Goal: Task Accomplishment & Management: Use online tool/utility

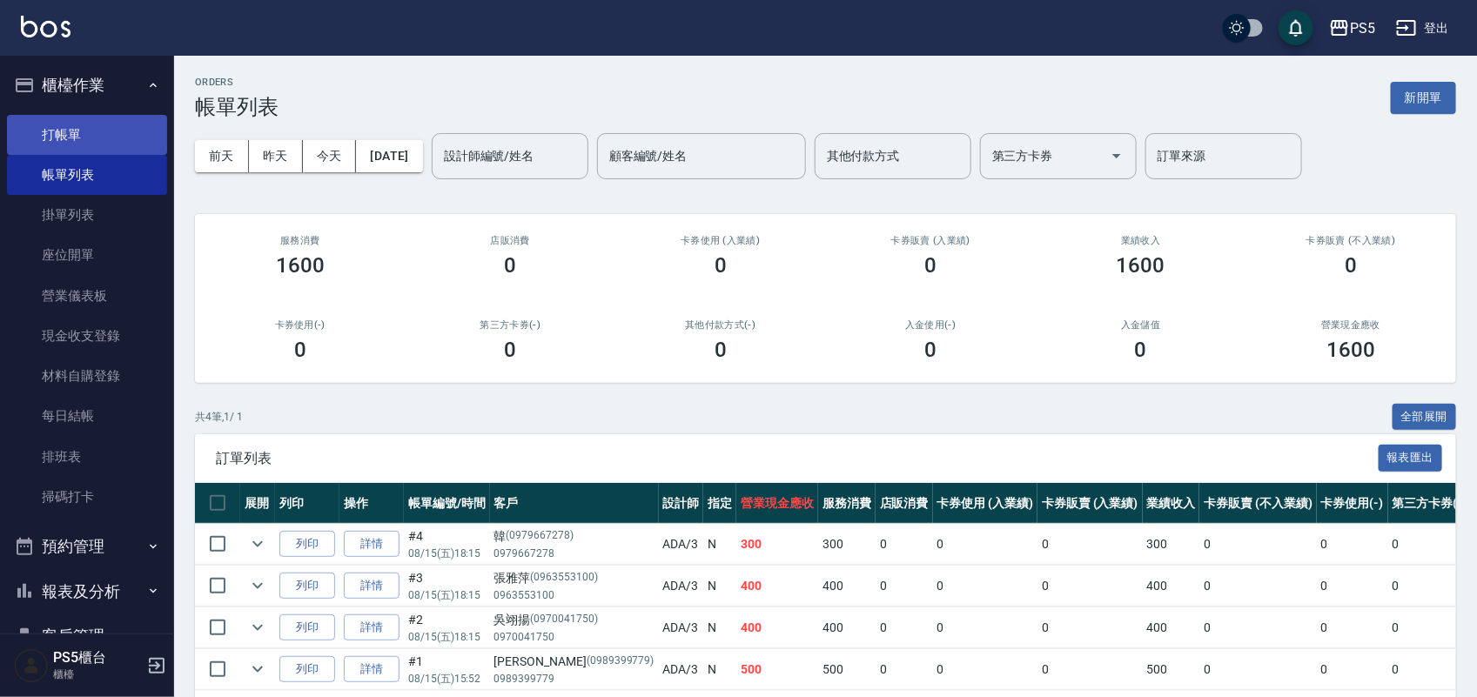
click at [83, 132] on link "打帳單" at bounding box center [87, 135] width 160 height 40
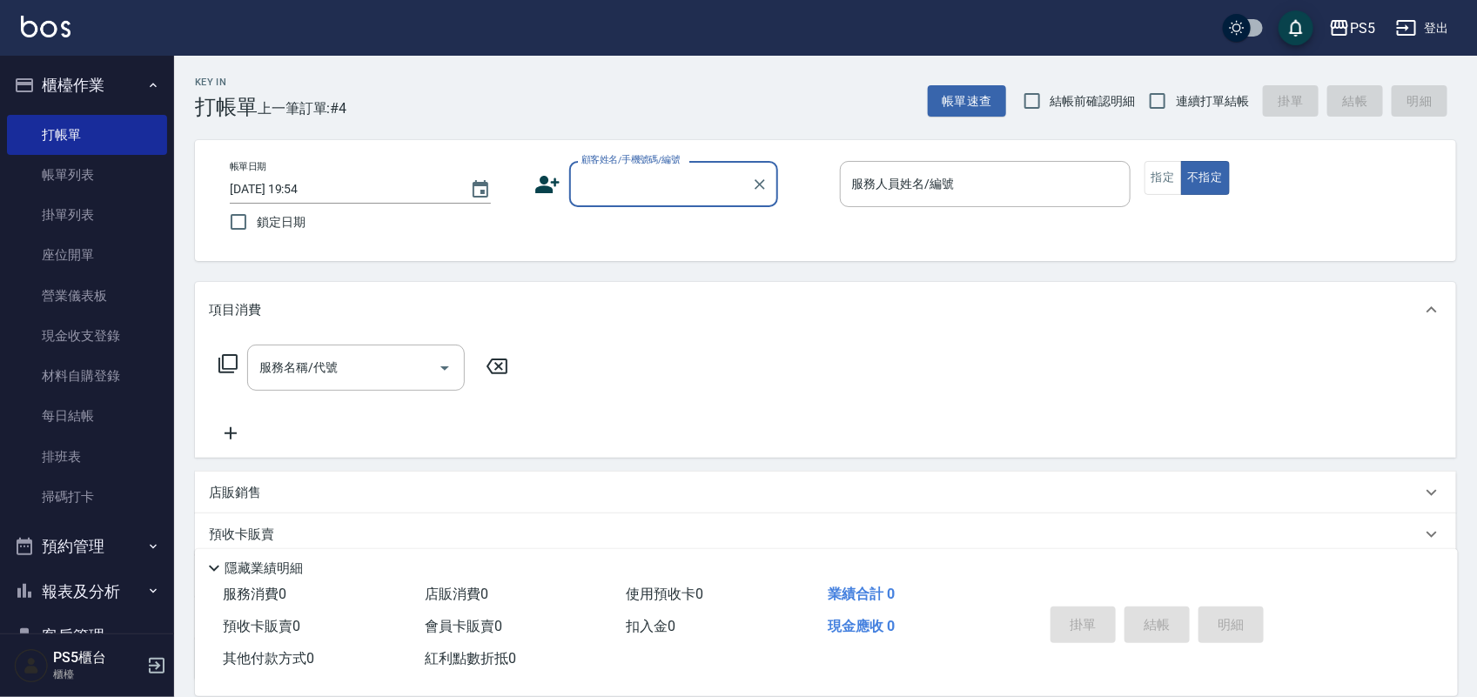
click at [688, 171] on input "顧客姓名/手機號碼/編號" at bounding box center [660, 184] width 167 height 30
click at [688, 223] on li "戴/0956750956/0956750956" at bounding box center [673, 228] width 209 height 29
type input "戴/0956750956/0956750956"
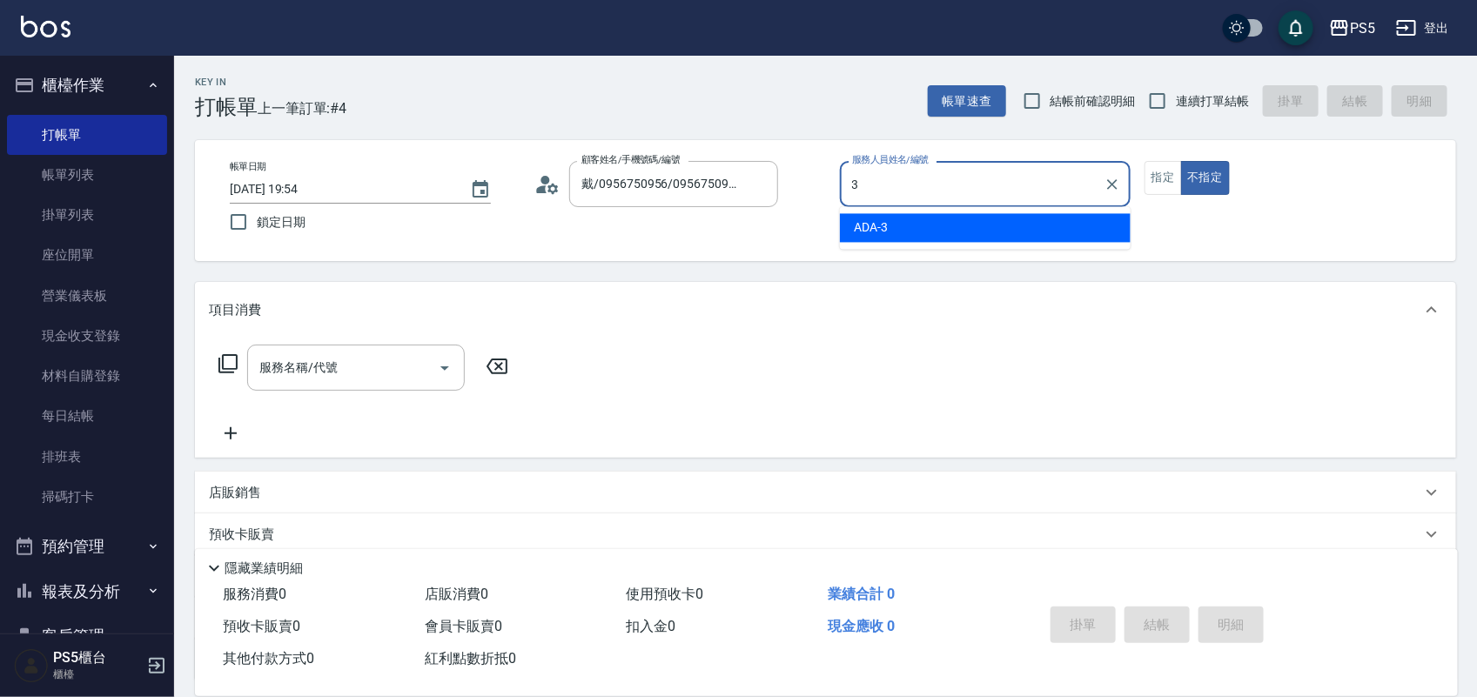
type input "ADA-3"
type button "false"
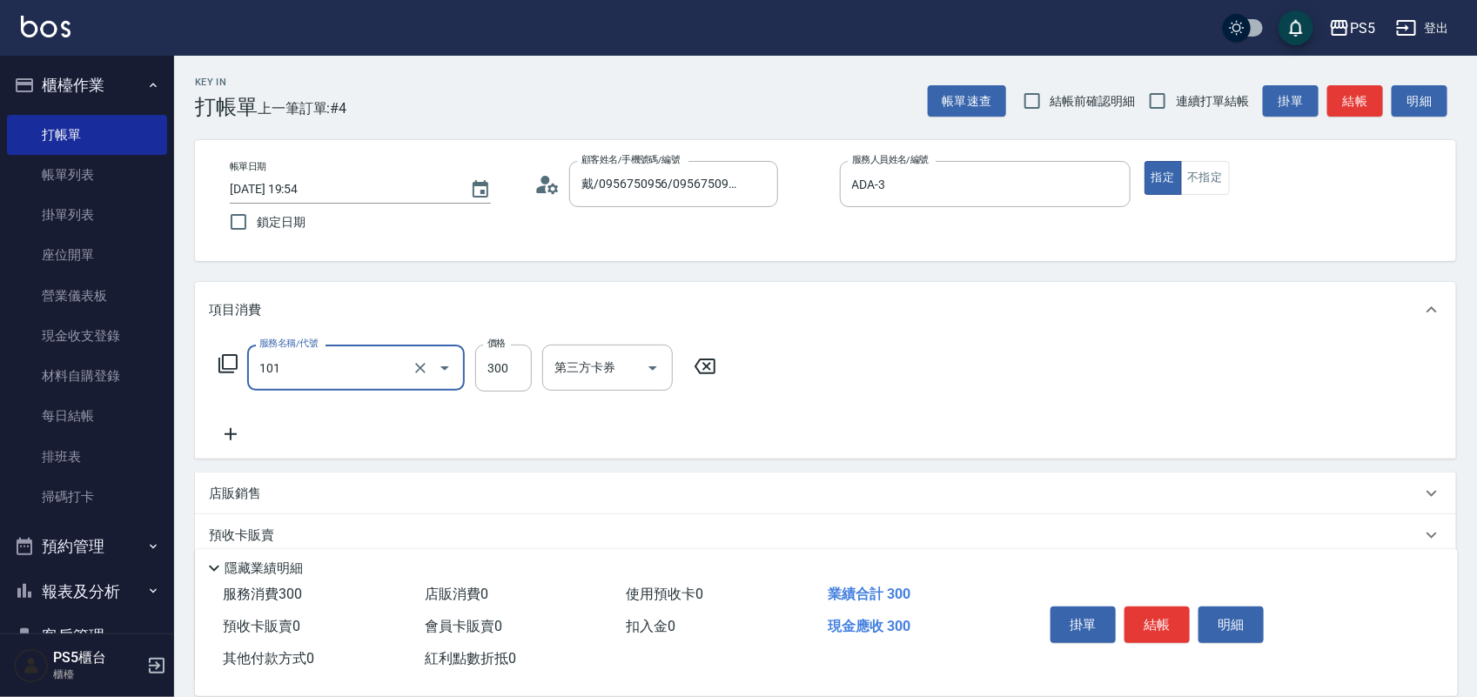
type input "洗髮(101)"
type input "700"
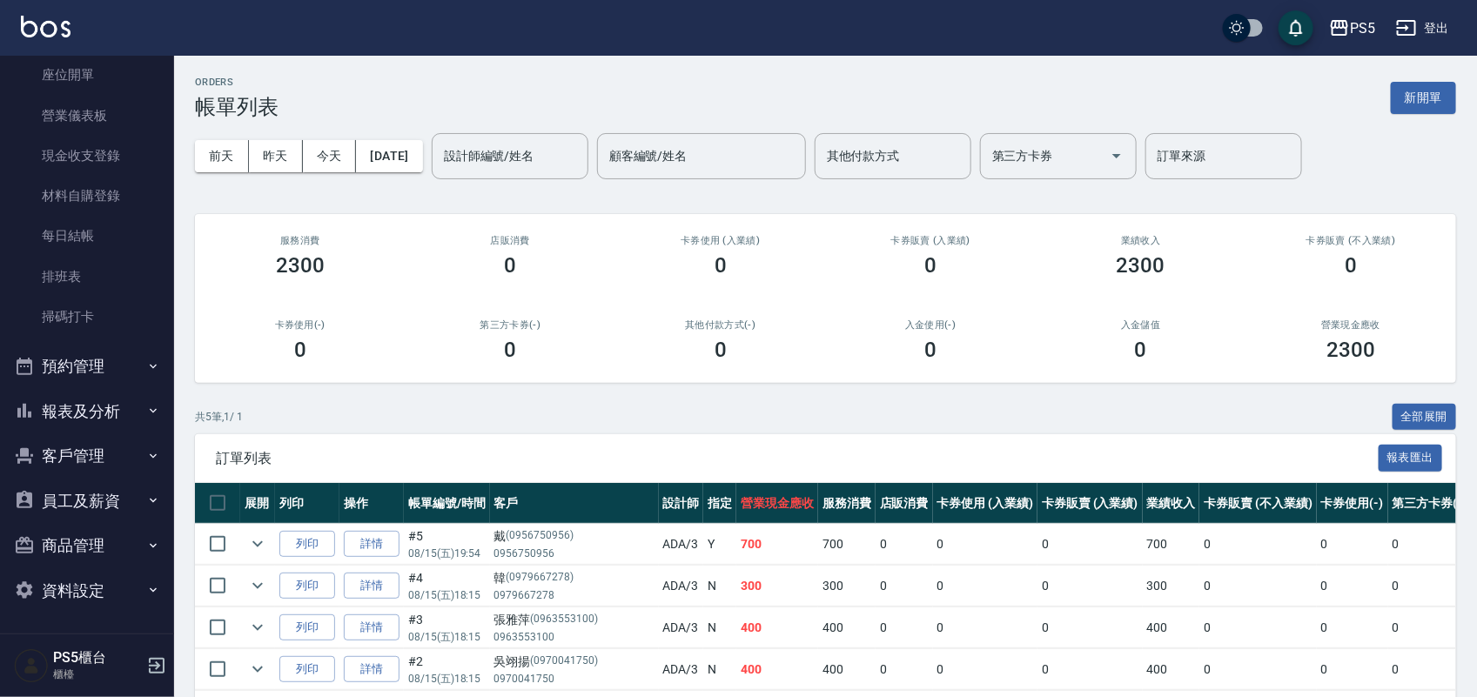
click at [113, 400] on button "報表及分析" at bounding box center [87, 411] width 160 height 45
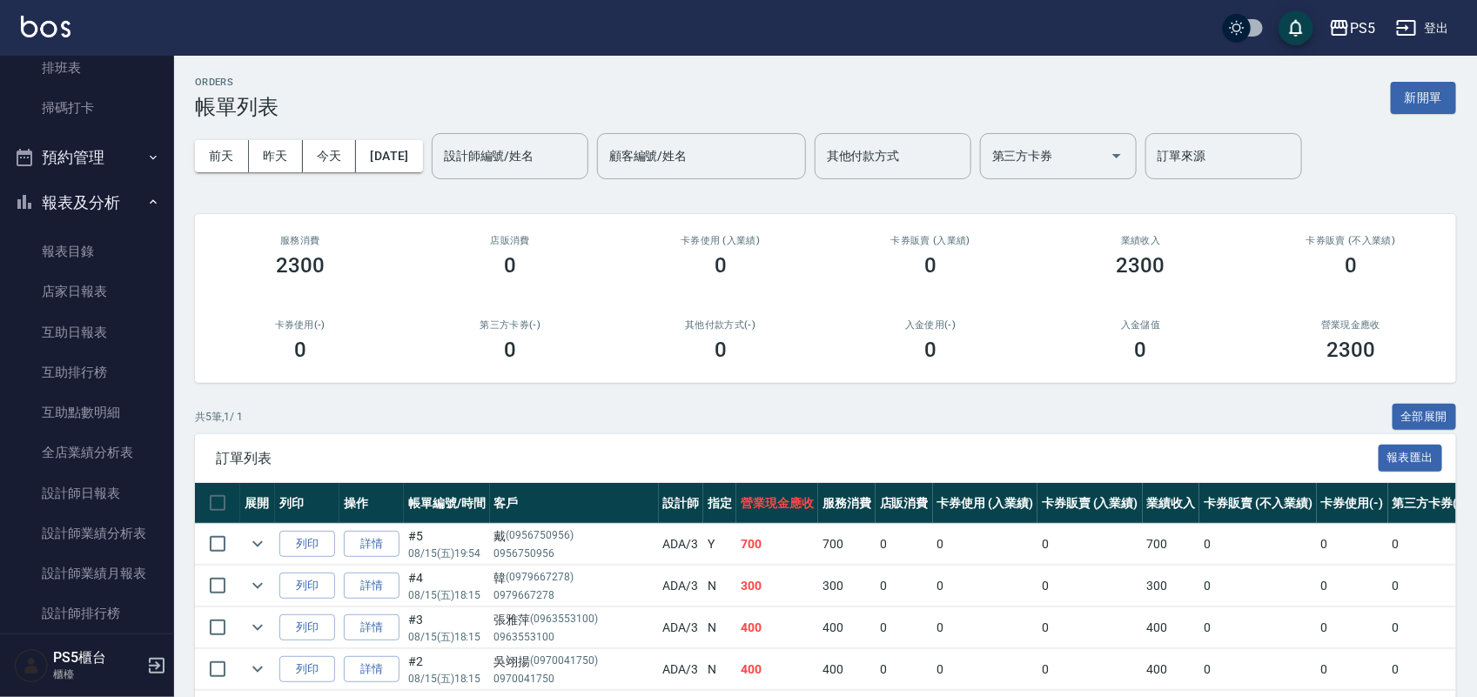
scroll to position [398, 0]
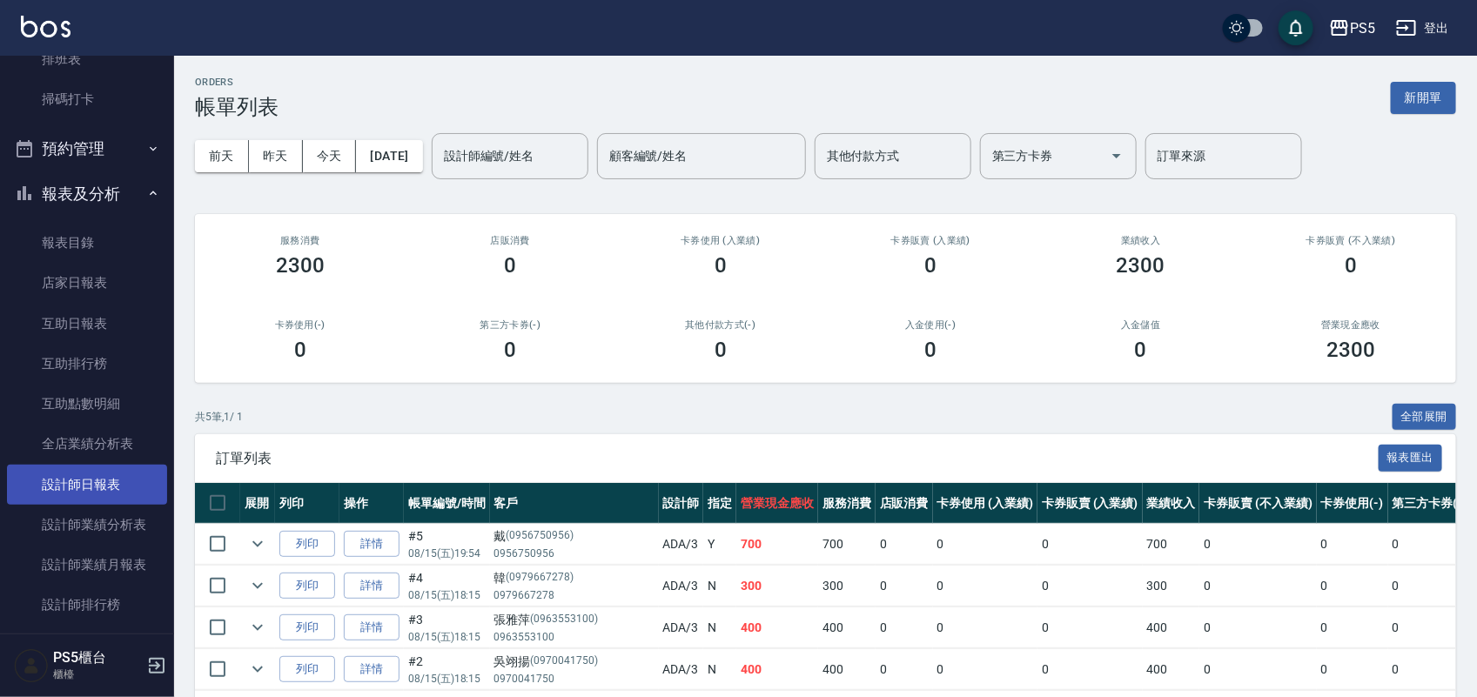
click at [122, 467] on link "設計師日報表" at bounding box center [87, 485] width 160 height 40
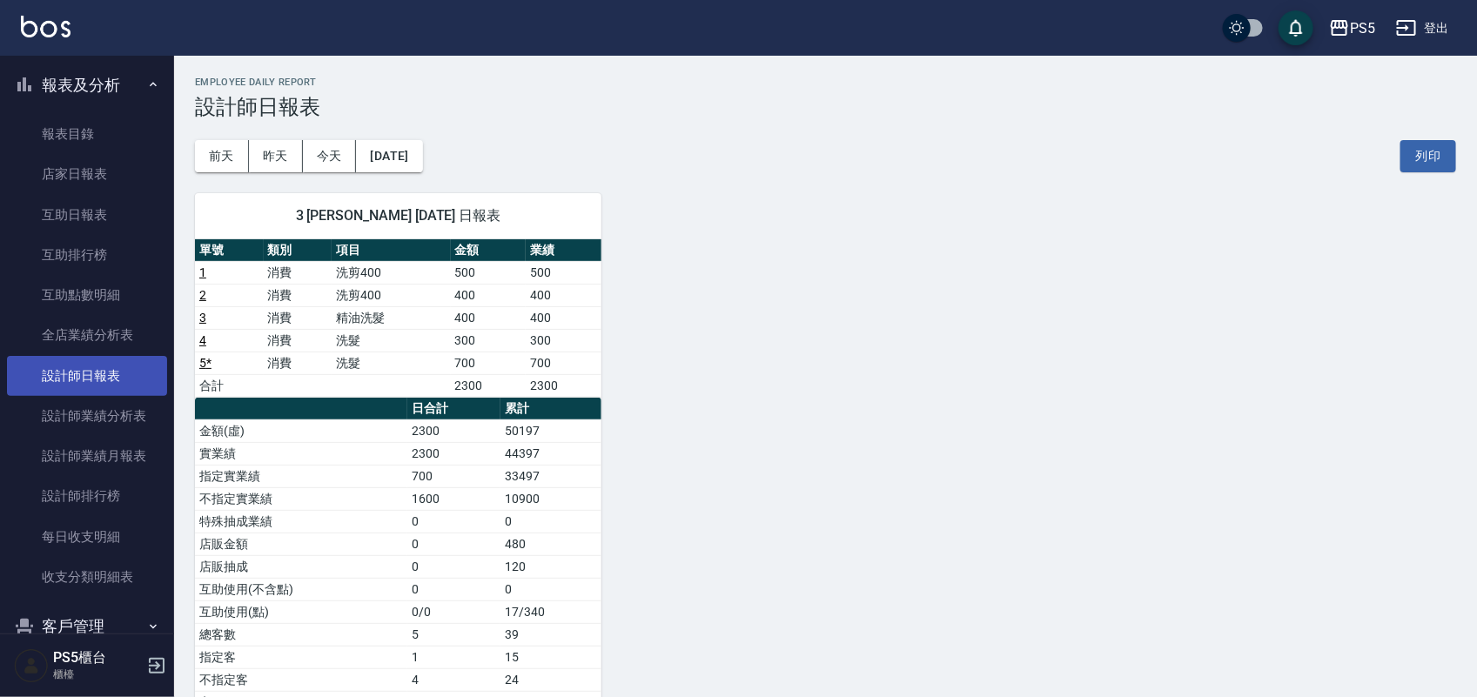
scroll to position [615, 0]
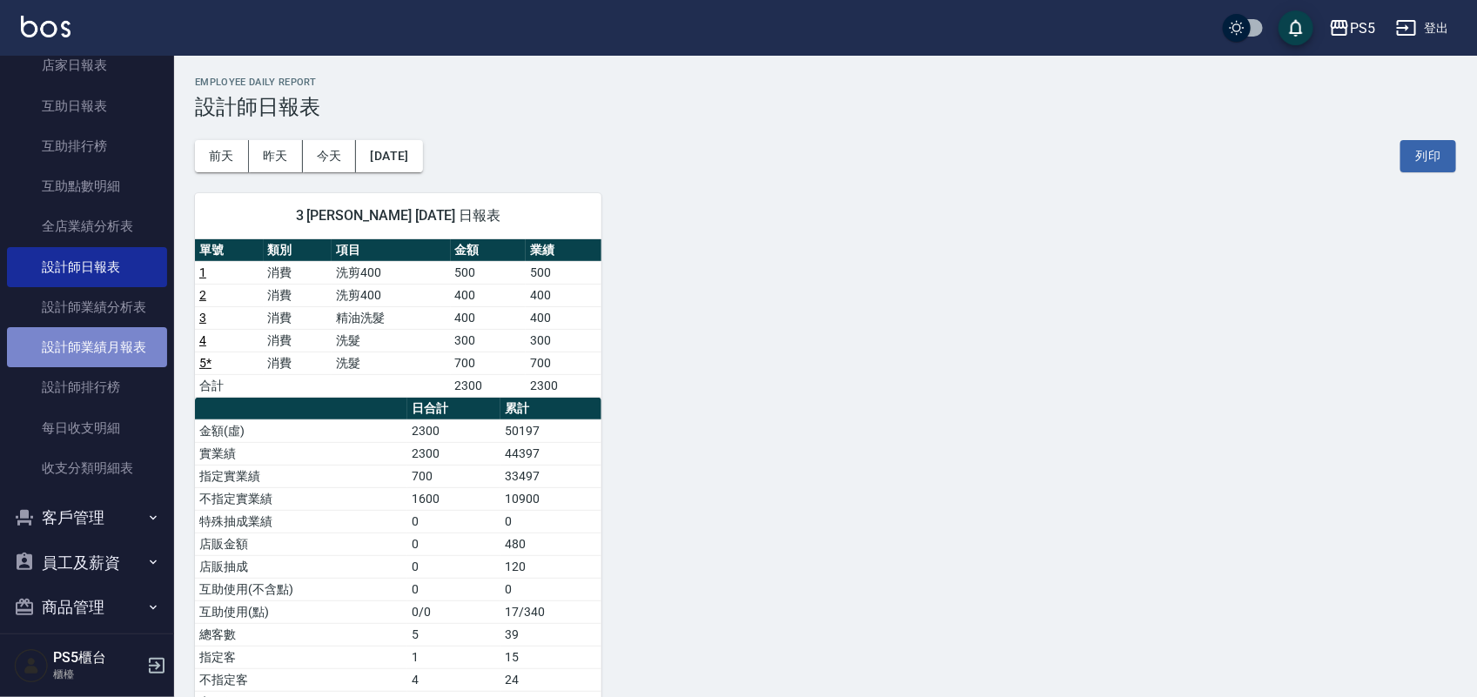
click at [116, 341] on link "設計師業績月報表" at bounding box center [87, 347] width 160 height 40
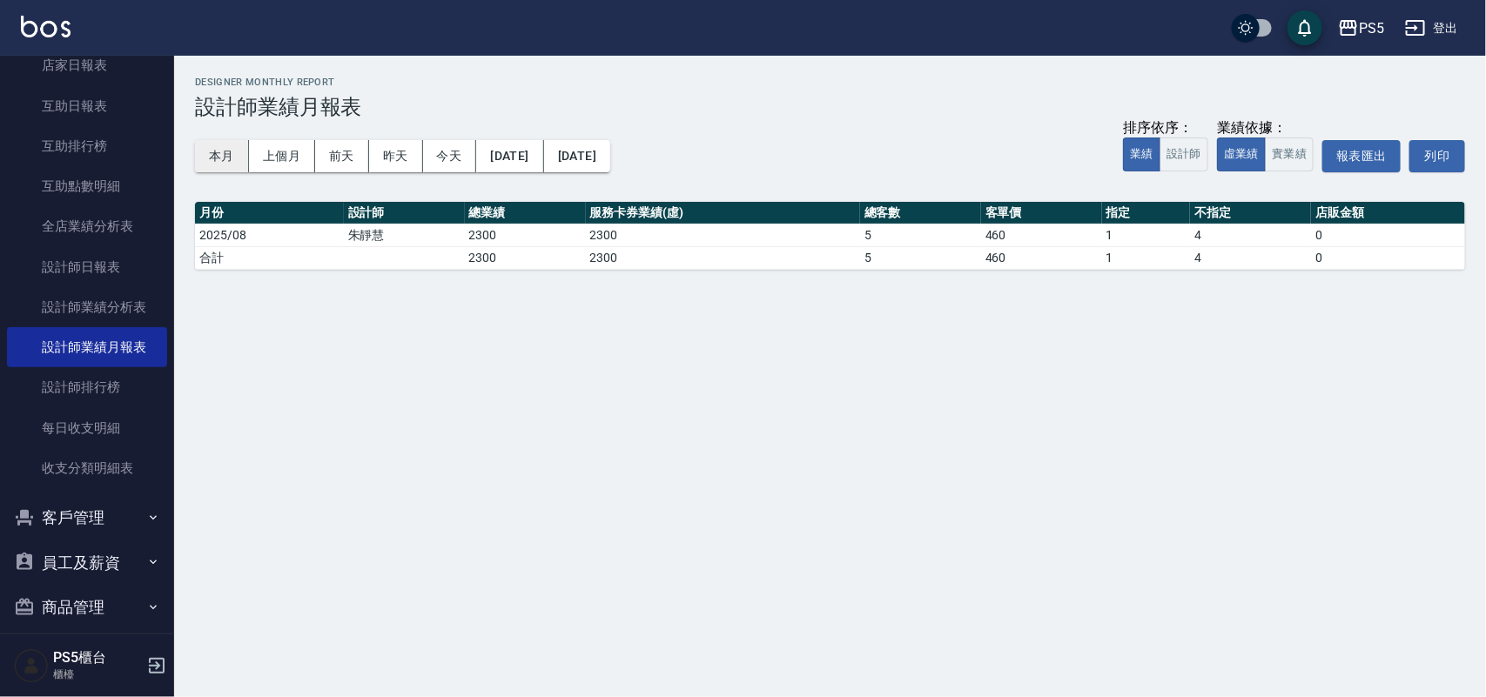
click at [207, 152] on button "本月" at bounding box center [222, 156] width 54 height 32
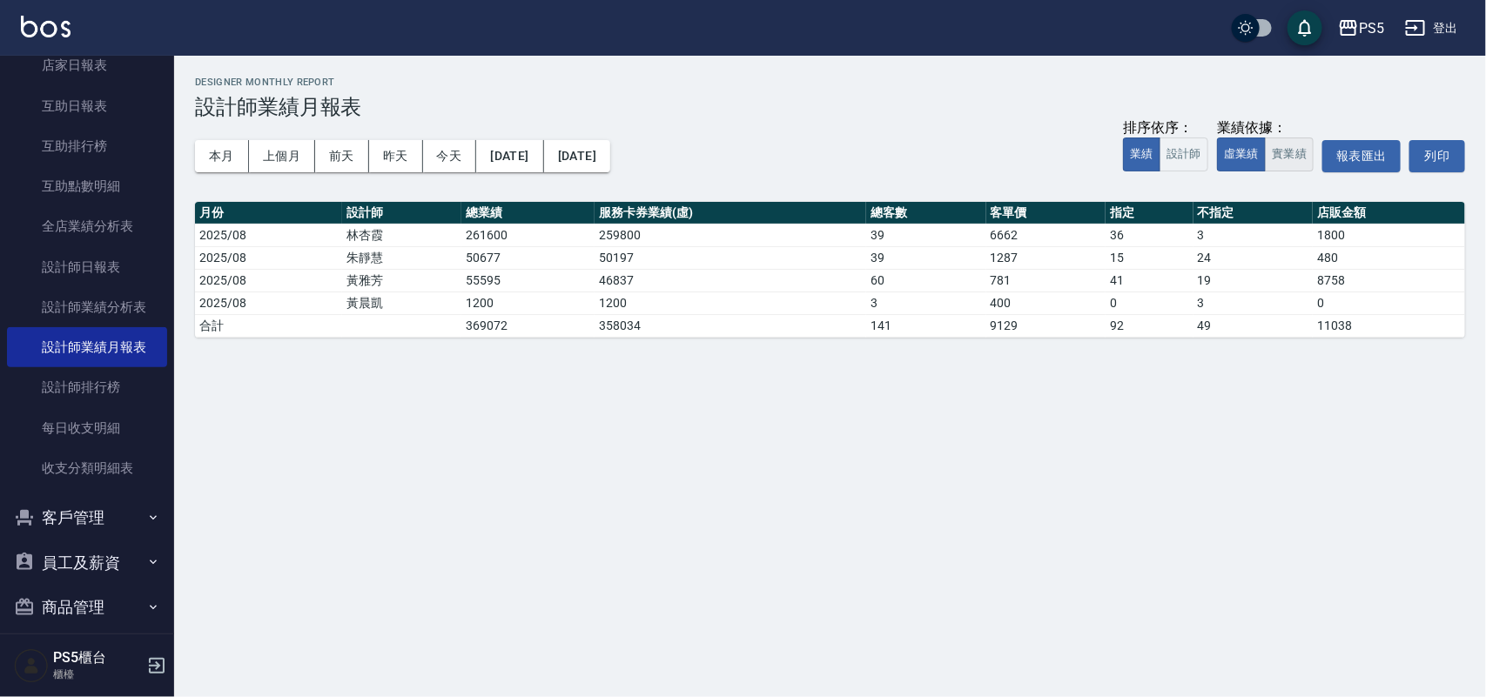
click at [1285, 149] on button "實業績" at bounding box center [1289, 155] width 49 height 34
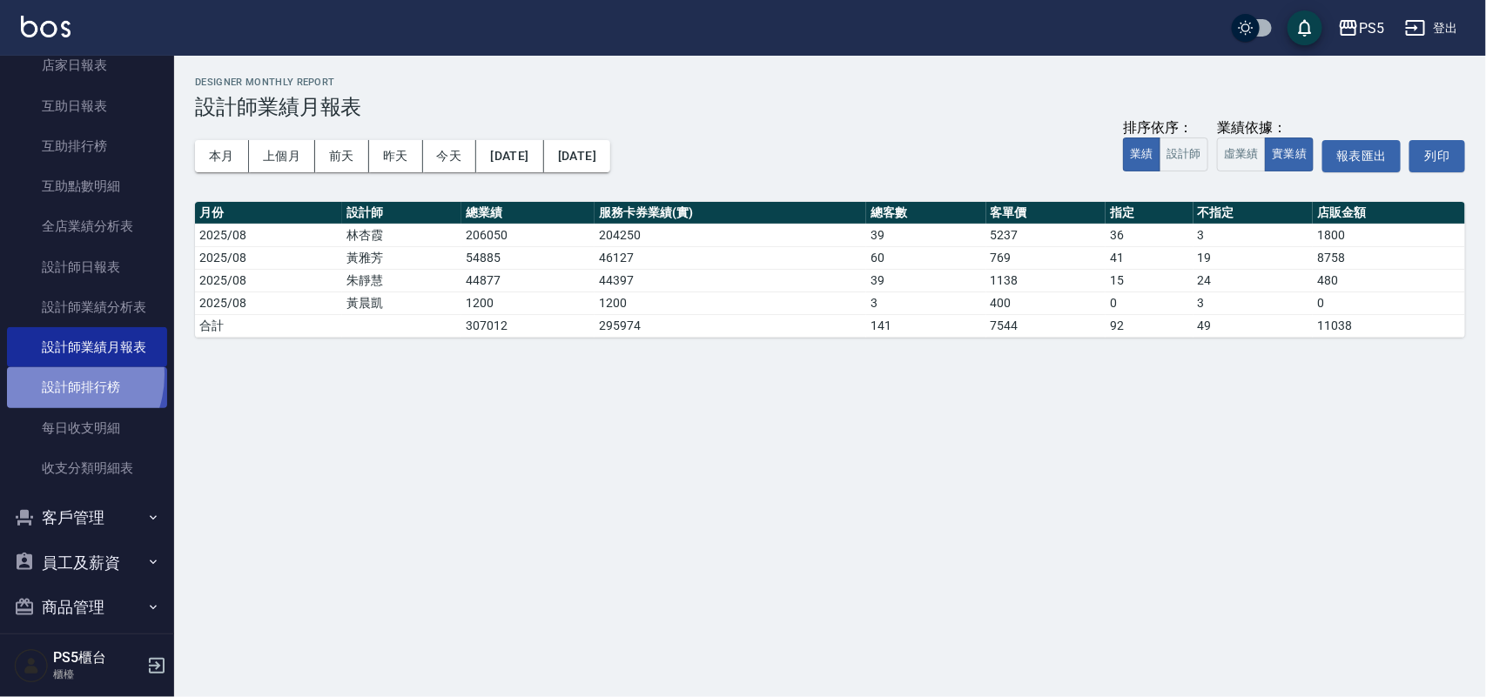
click at [53, 375] on link "設計師排行榜" at bounding box center [87, 387] width 160 height 40
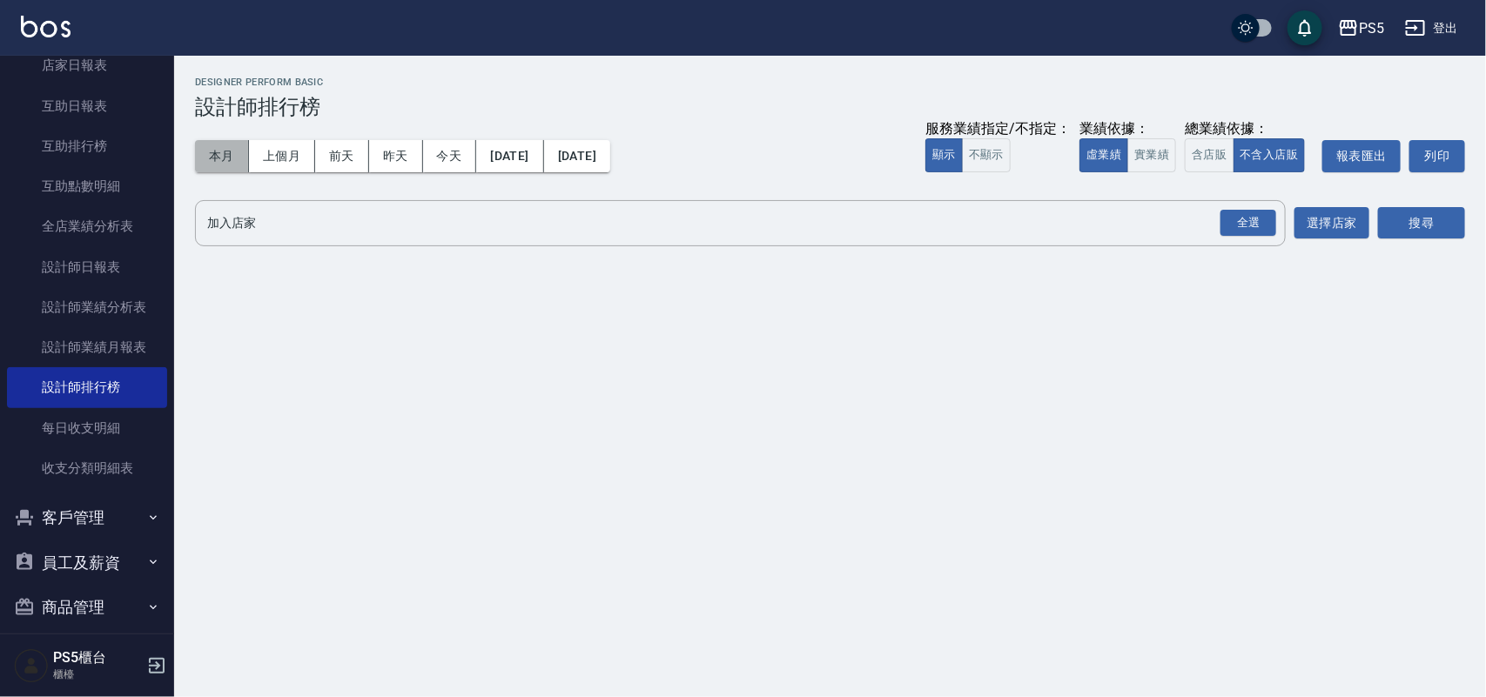
click at [211, 153] on button "本月" at bounding box center [222, 156] width 54 height 32
click at [1175, 151] on button "實業績" at bounding box center [1151, 155] width 49 height 34
click at [1243, 210] on div "全選" at bounding box center [1248, 223] width 56 height 27
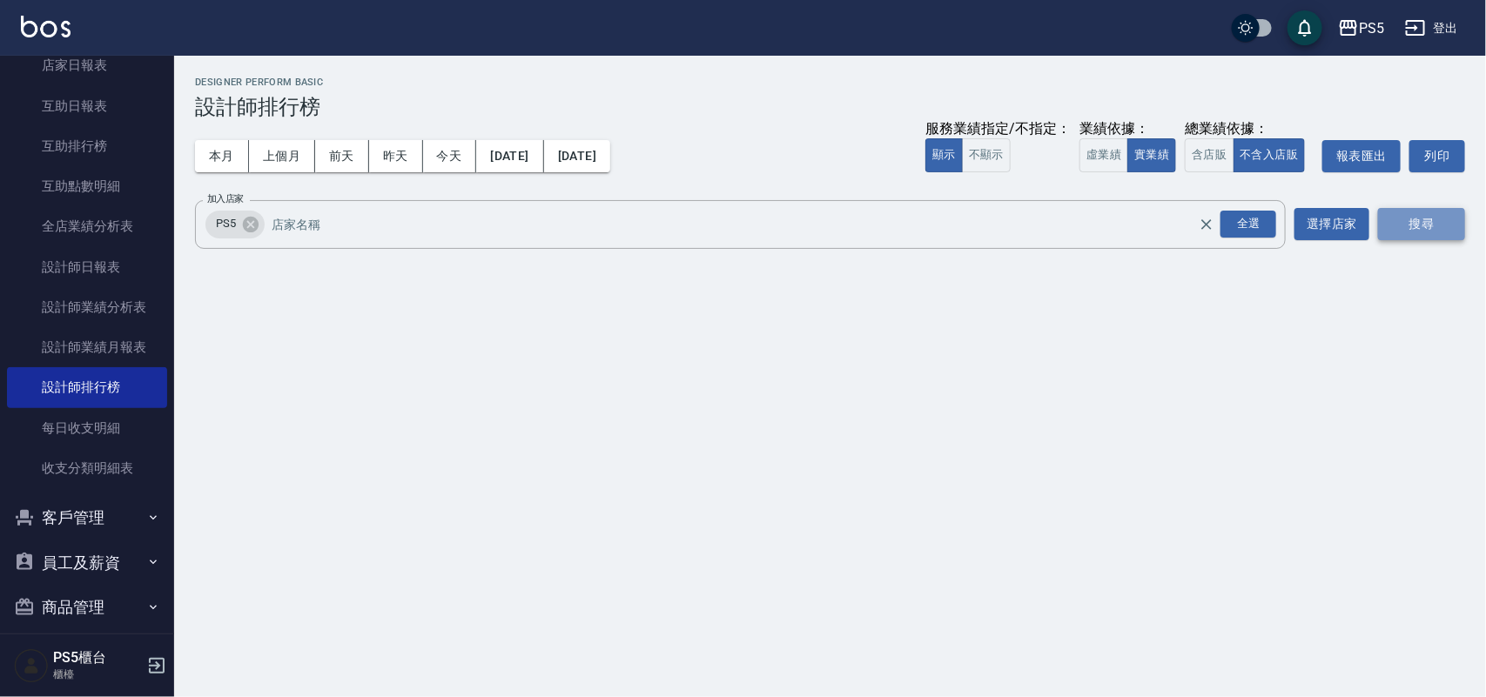
click at [1415, 232] on button "搜尋" at bounding box center [1421, 224] width 87 height 32
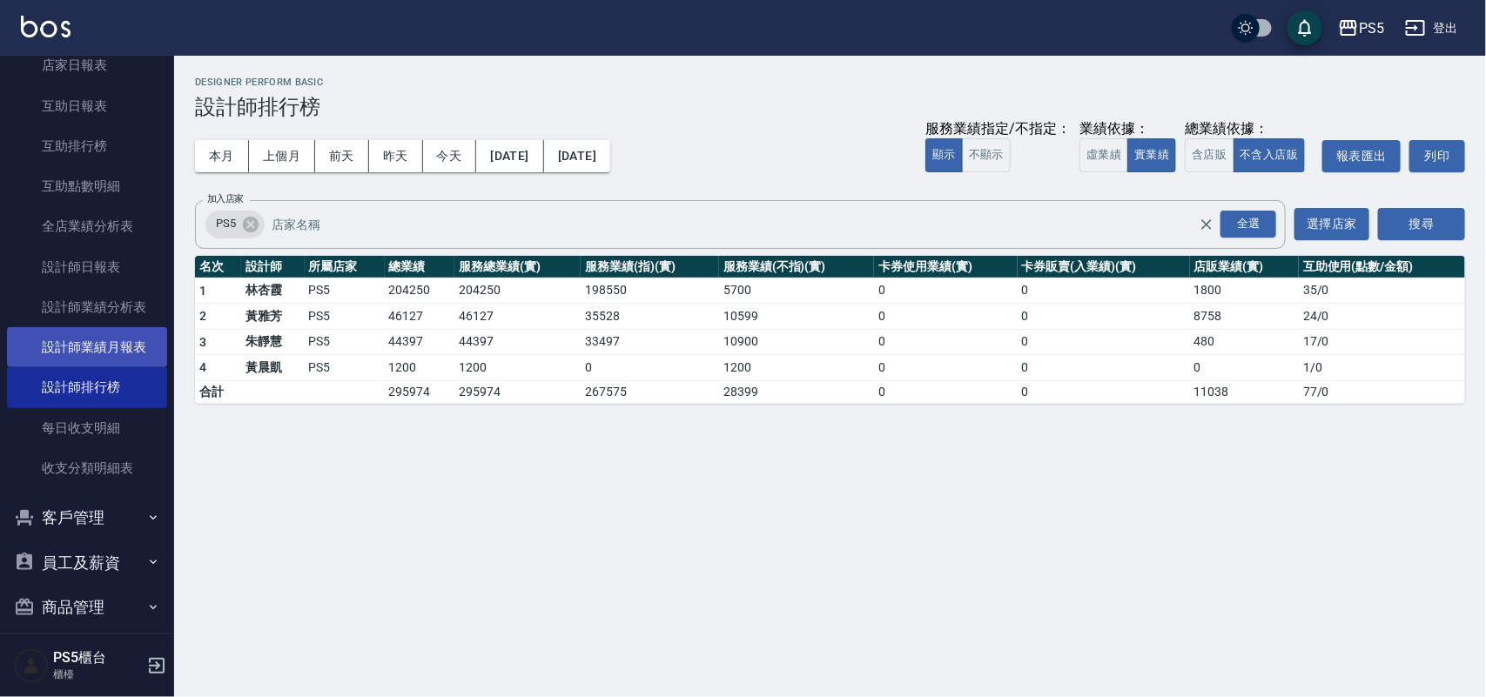
click at [115, 332] on link "設計師業績月報表" at bounding box center [87, 347] width 160 height 40
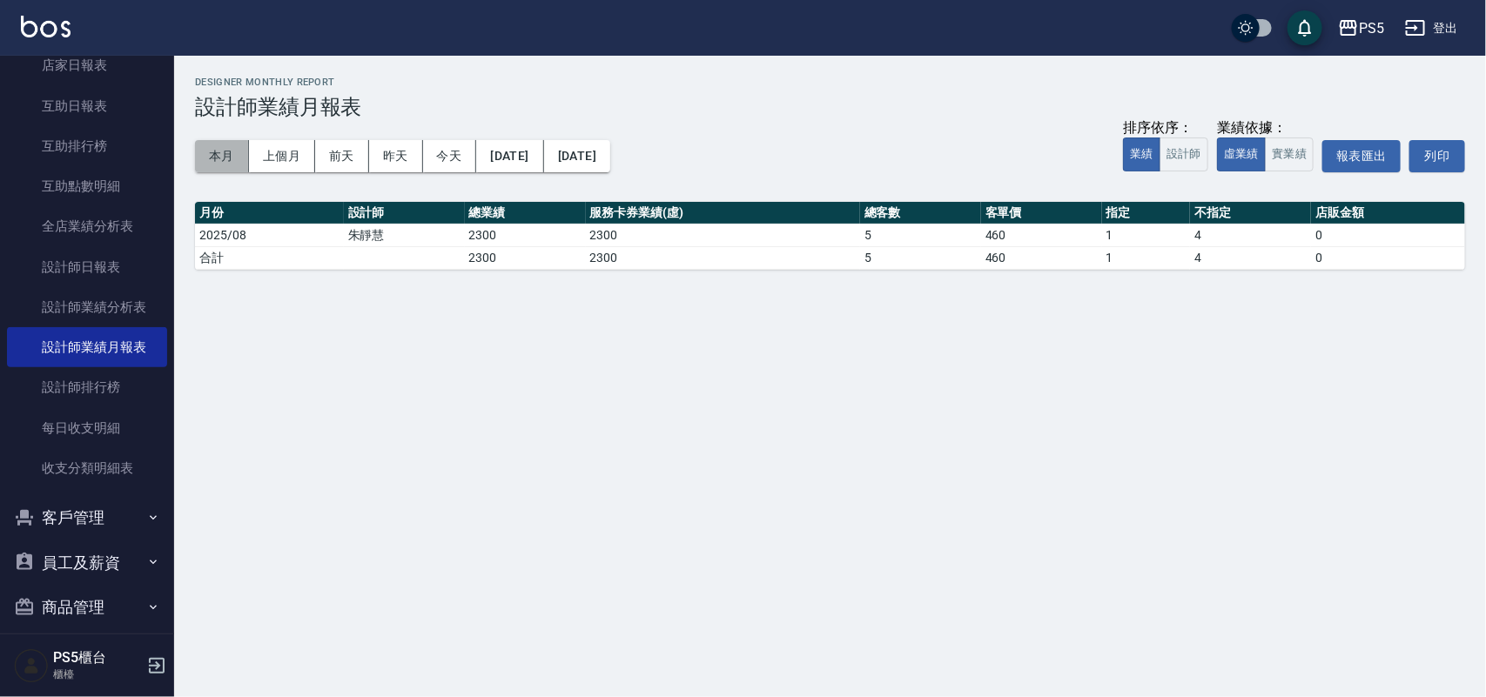
click at [218, 159] on button "本月" at bounding box center [222, 156] width 54 height 32
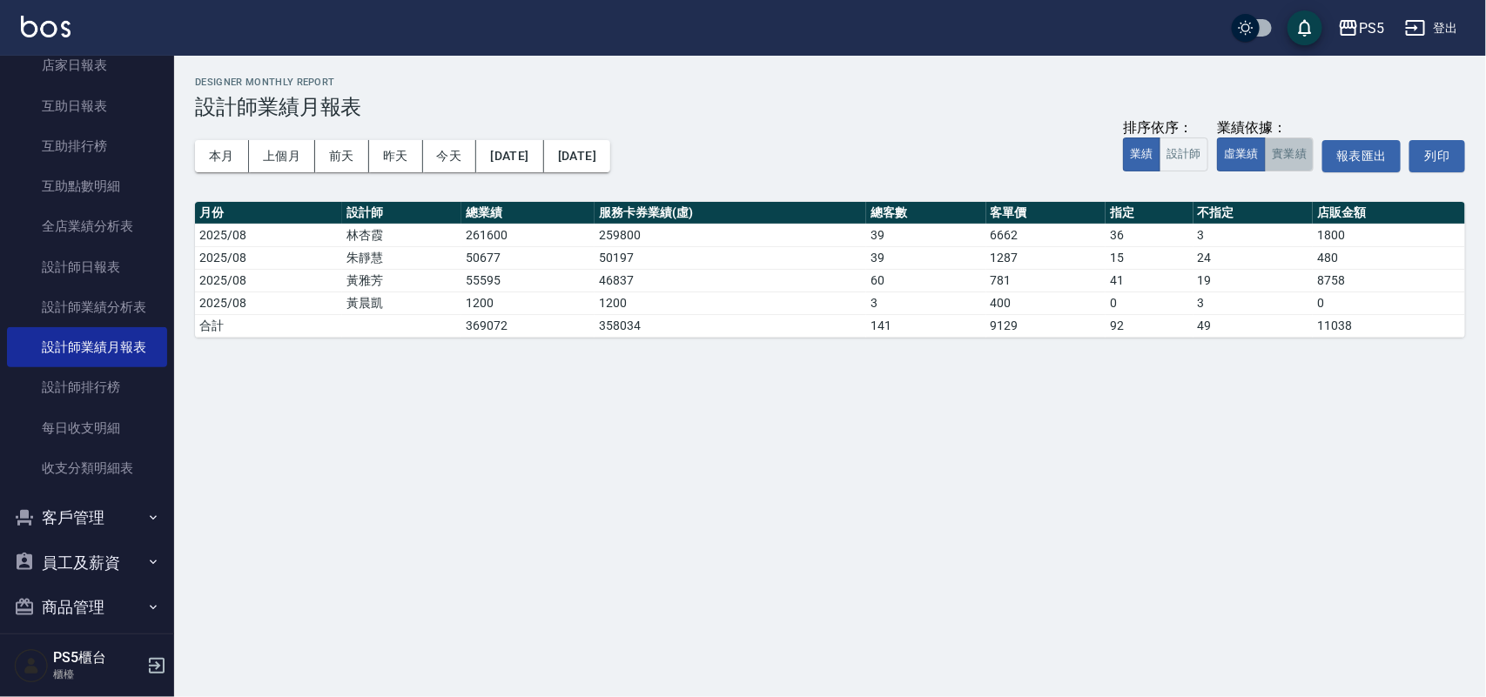
click at [1284, 163] on button "實業績" at bounding box center [1289, 155] width 49 height 34
click at [1245, 158] on button "虛業績" at bounding box center [1241, 155] width 49 height 34
click at [1275, 144] on button "實業績" at bounding box center [1289, 155] width 49 height 34
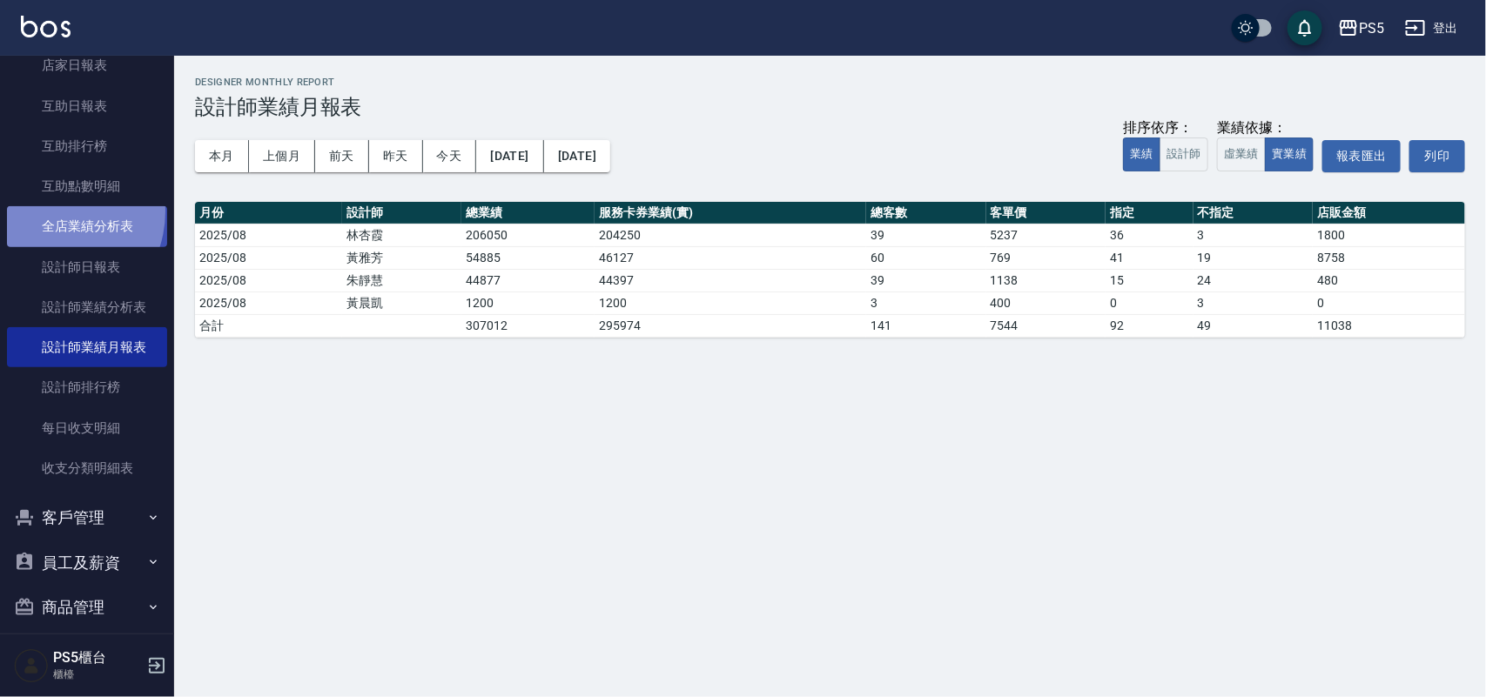
click at [50, 211] on link "全店業績分析表" at bounding box center [87, 226] width 160 height 40
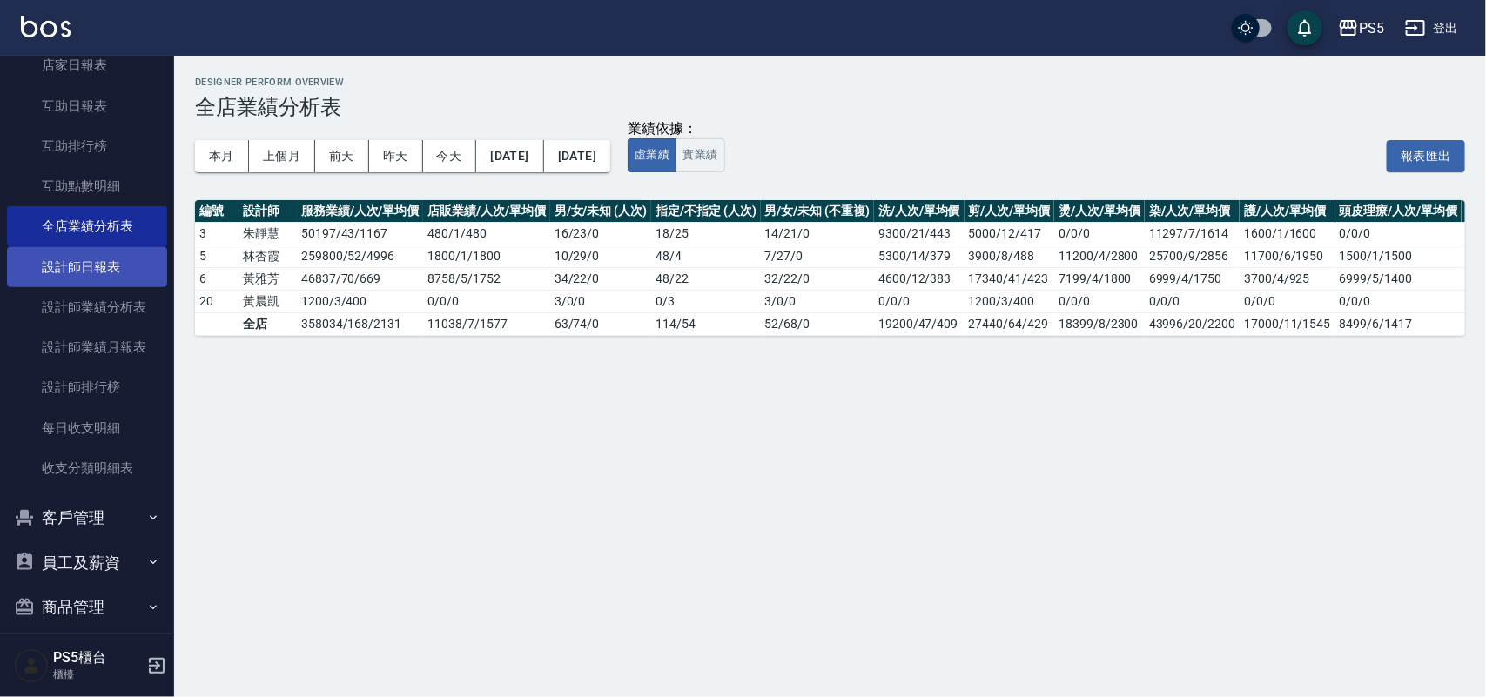
click at [115, 268] on link "設計師日報表" at bounding box center [87, 267] width 160 height 40
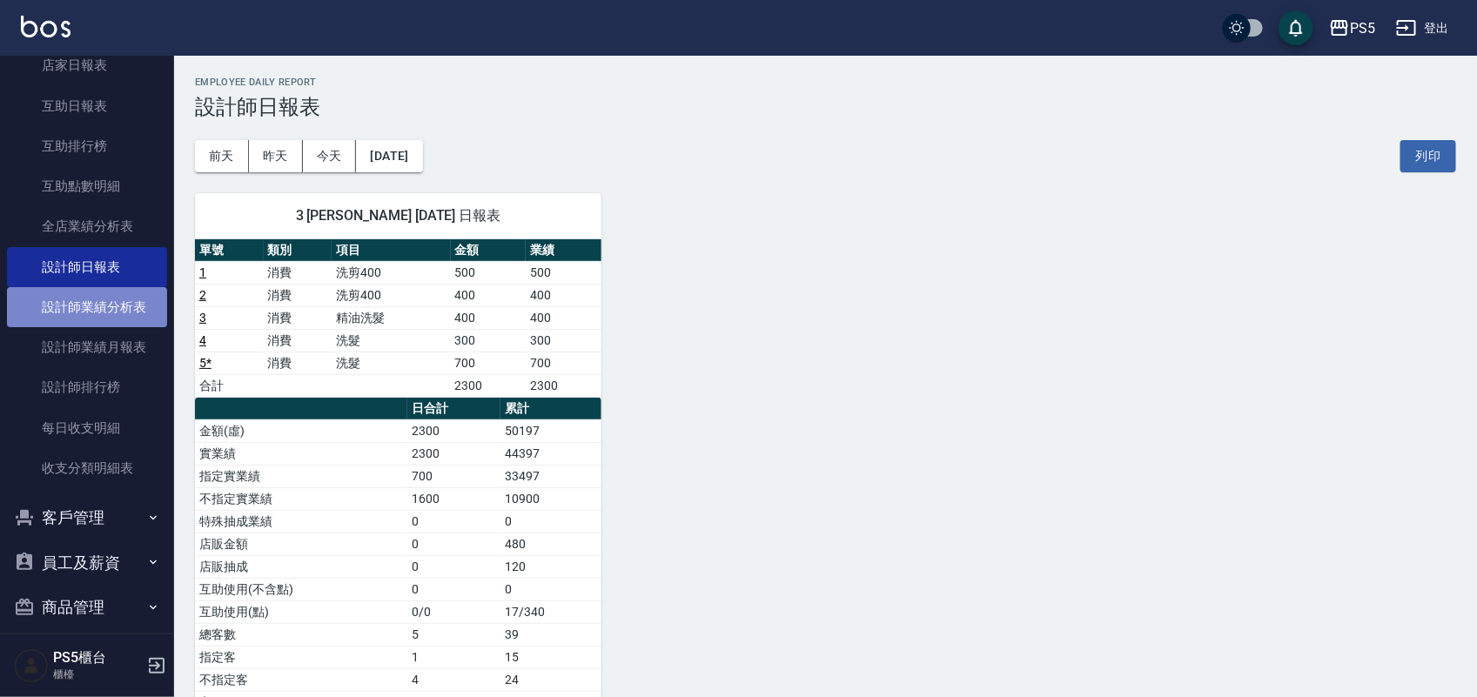
click at [116, 294] on link "設計師業績分析表" at bounding box center [87, 307] width 160 height 40
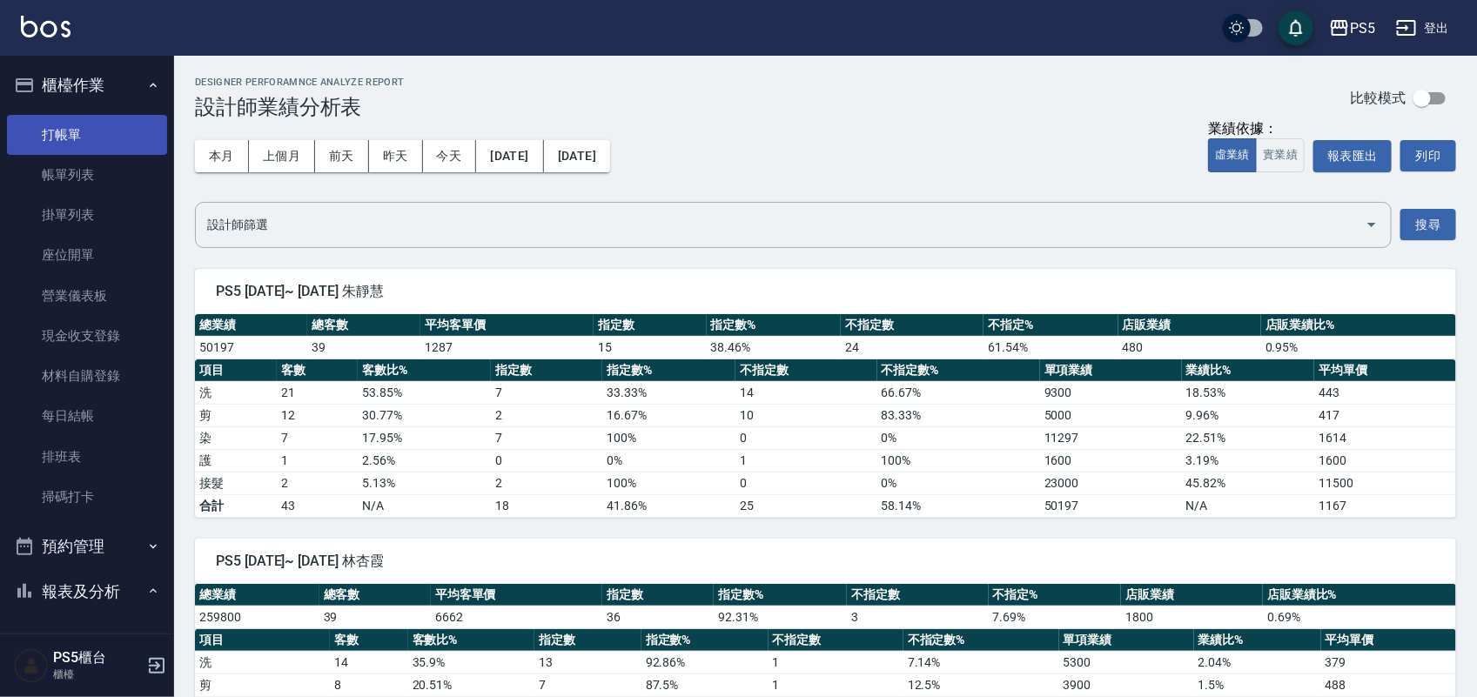
click at [98, 124] on link "打帳單" at bounding box center [87, 135] width 160 height 40
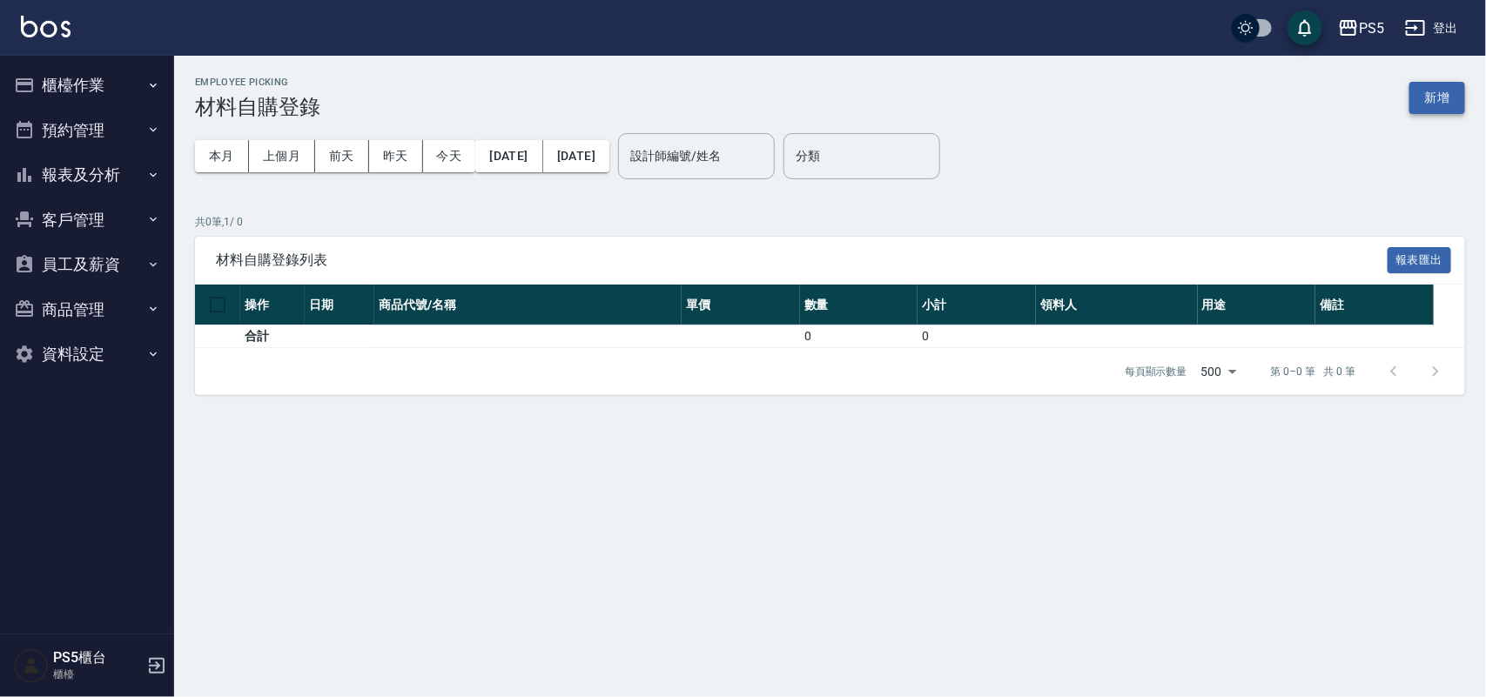
click at [1429, 97] on button "新增" at bounding box center [1437, 98] width 56 height 32
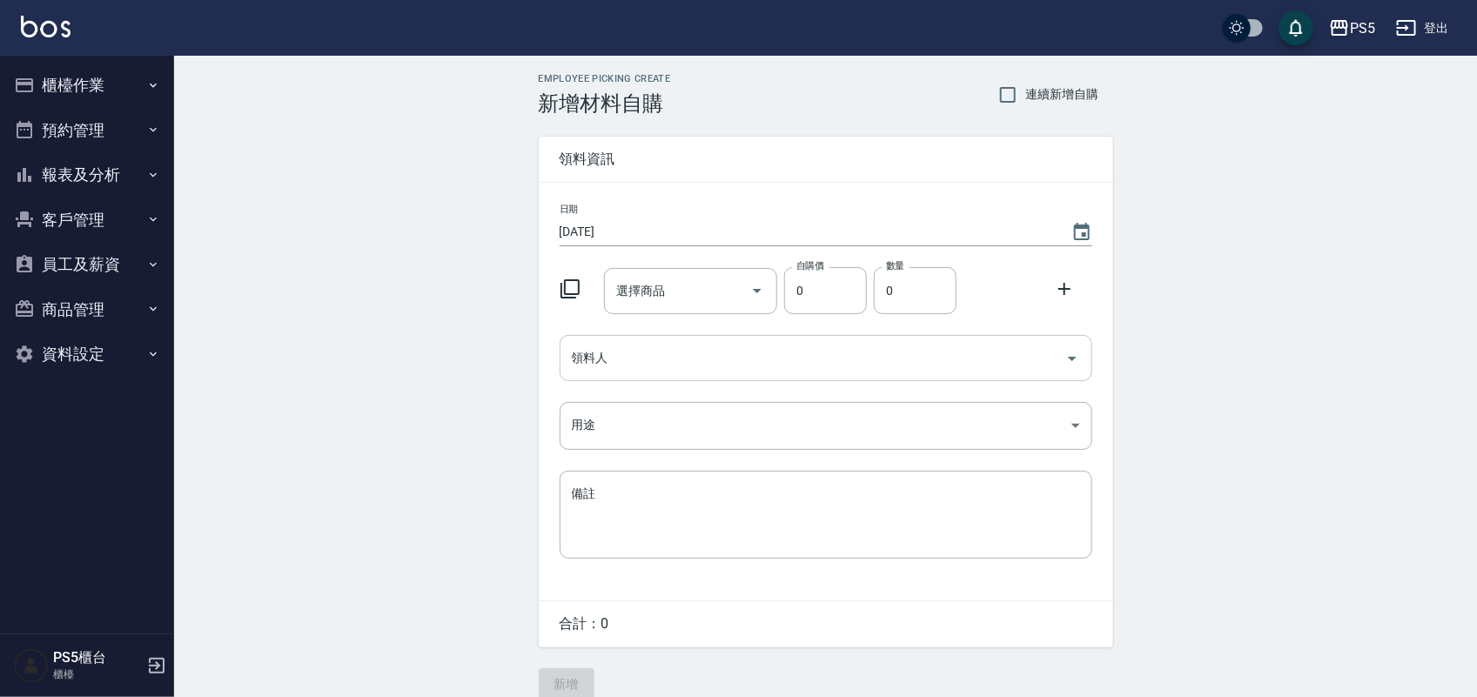
click at [688, 341] on div "領料人" at bounding box center [826, 358] width 533 height 46
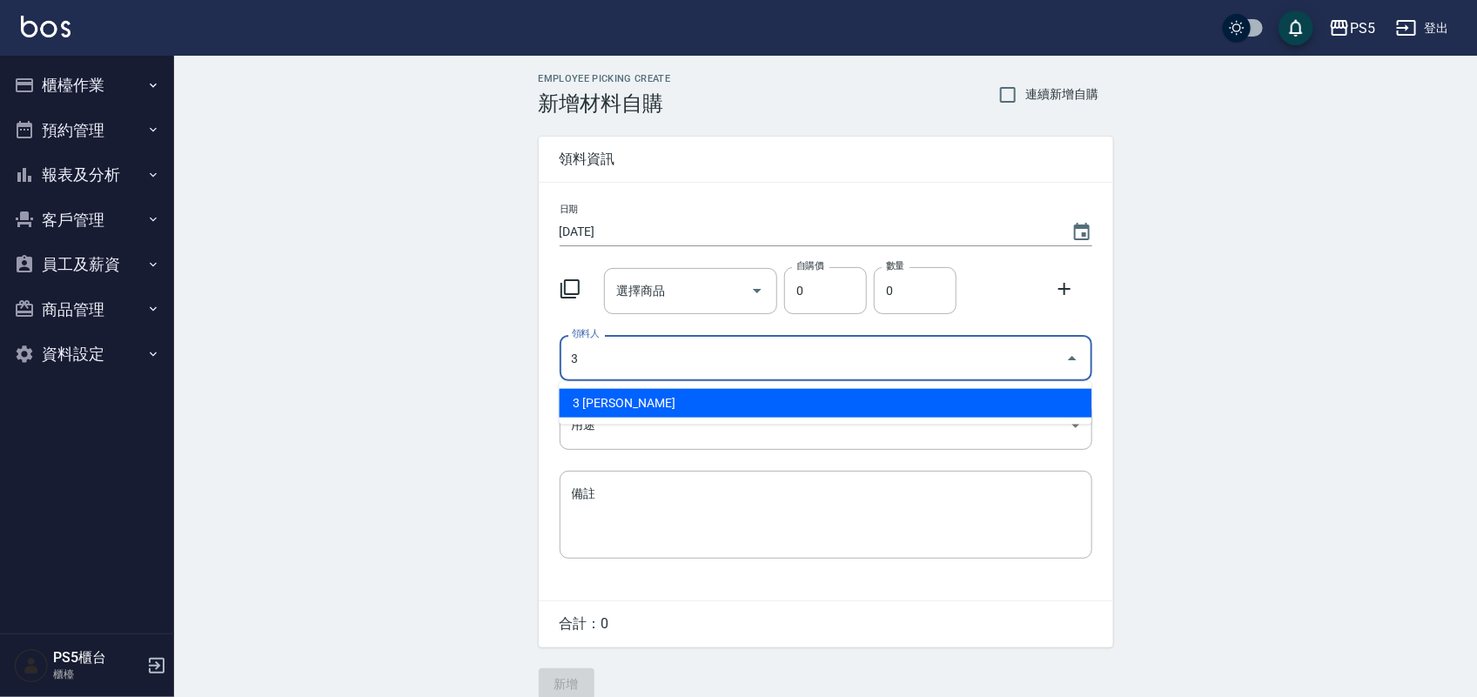
type input "3 [PERSON_NAME]"
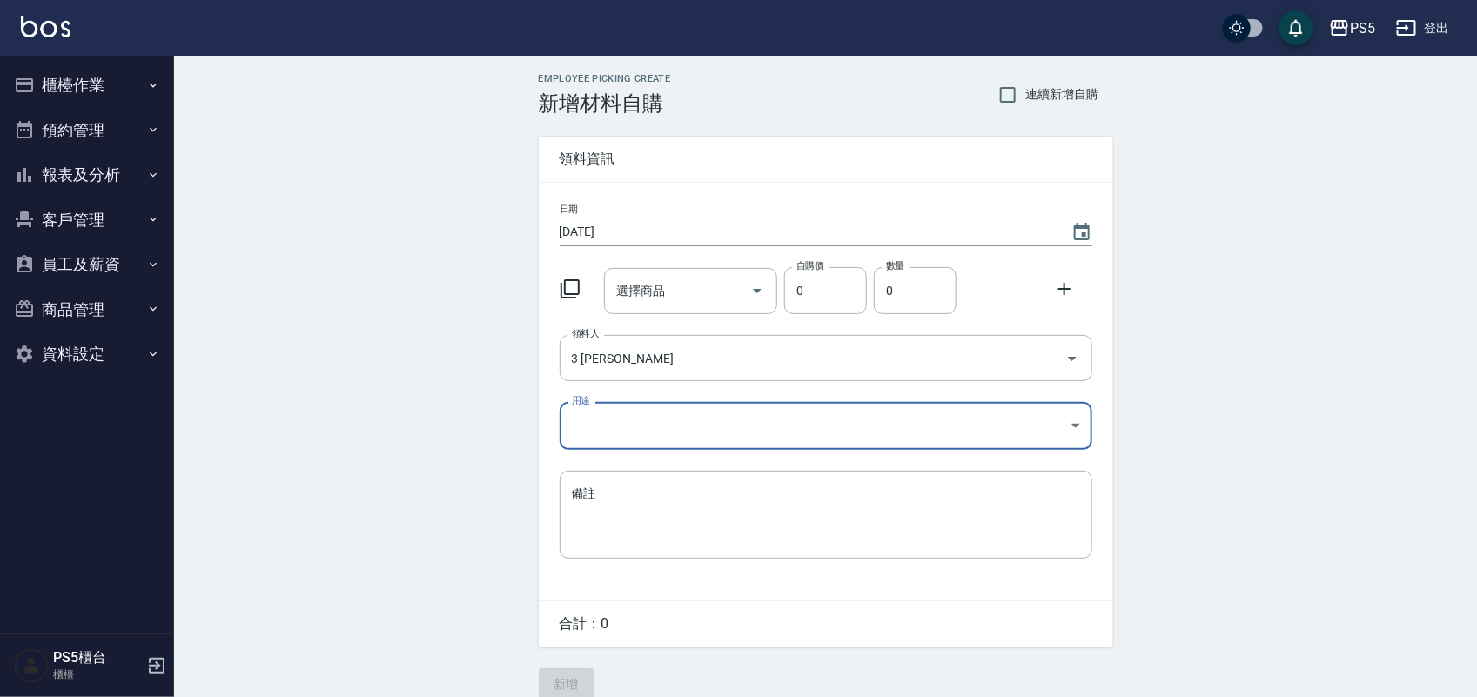
click at [608, 433] on body "PS5 登出 櫃檯作業 打帳單 帳單列表 掛單列表 座位開單 營業儀表板 現金收支登錄 材料自購登錄 每日結帳 排班表 掃碼打卡 預約管理 預約管理 單日預約…" at bounding box center [738, 358] width 1477 height 717
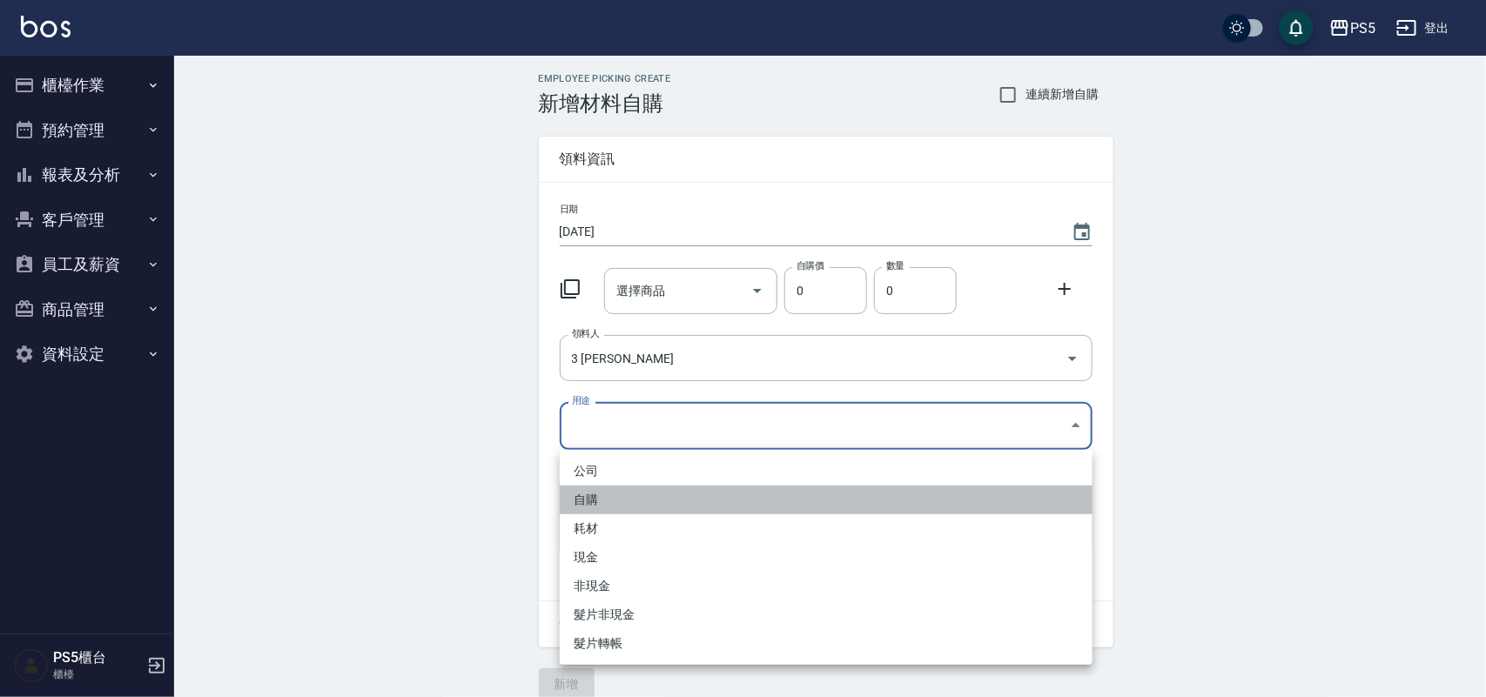
click at [616, 502] on li "自購" at bounding box center [826, 500] width 533 height 29
type input "自購"
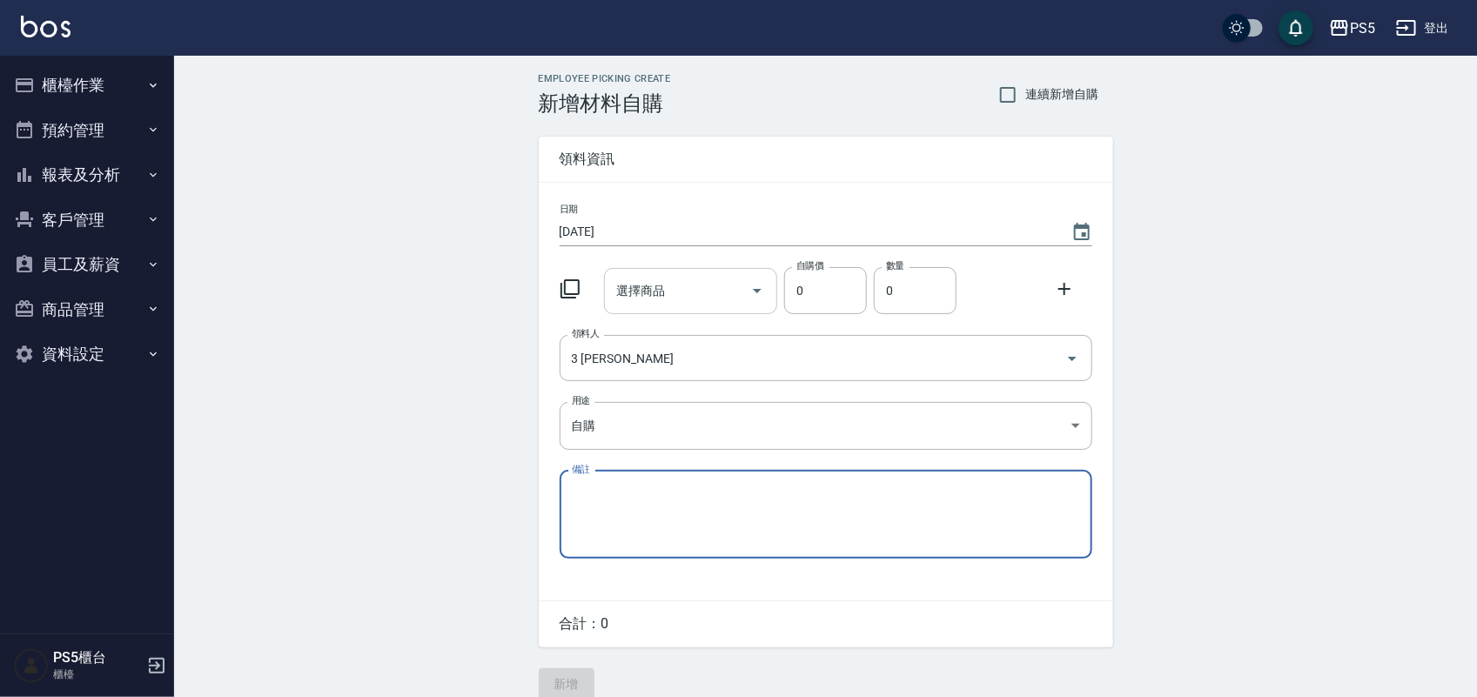
click at [660, 289] on div "選擇商品 選擇商品" at bounding box center [690, 291] width 173 height 46
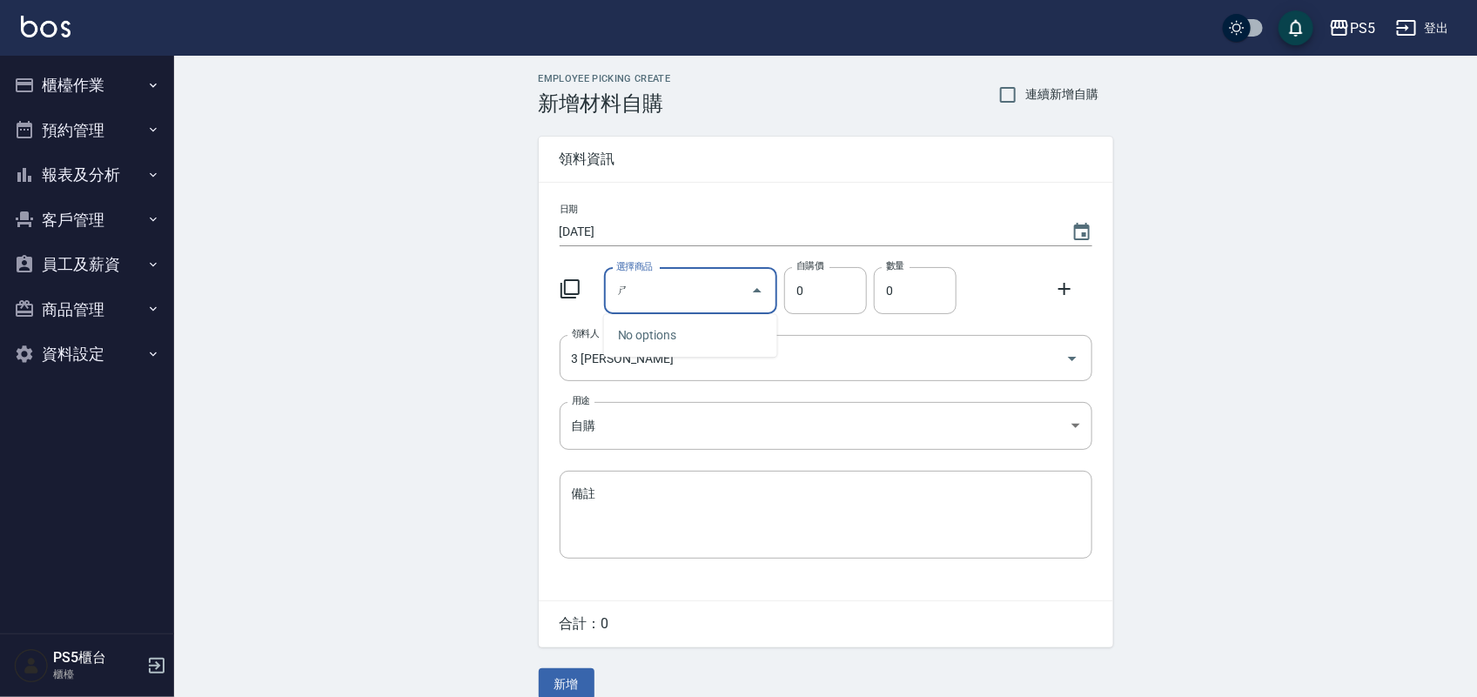
type input "十"
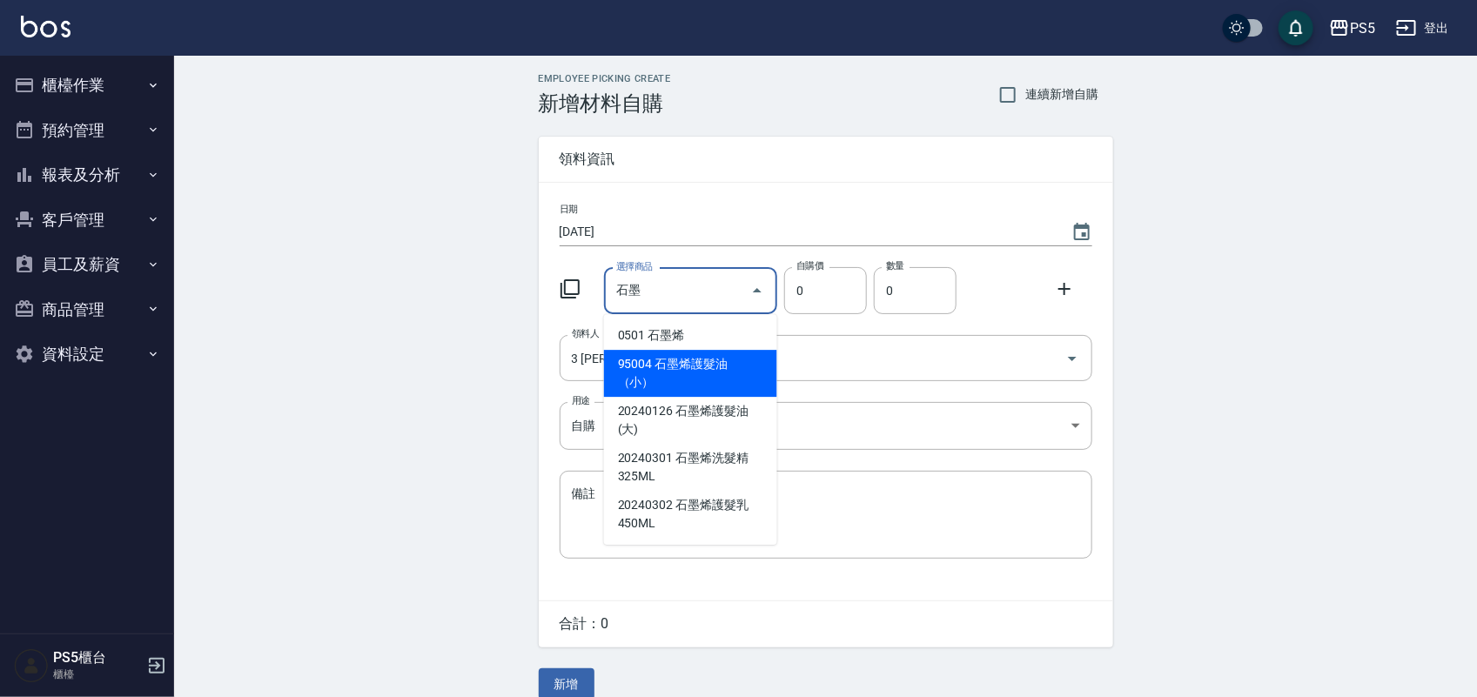
click at [728, 355] on li "95004 石墨烯護髮油（小）" at bounding box center [690, 373] width 173 height 47
type input "石墨烯護髮油（小）"
type input "400"
type input "1"
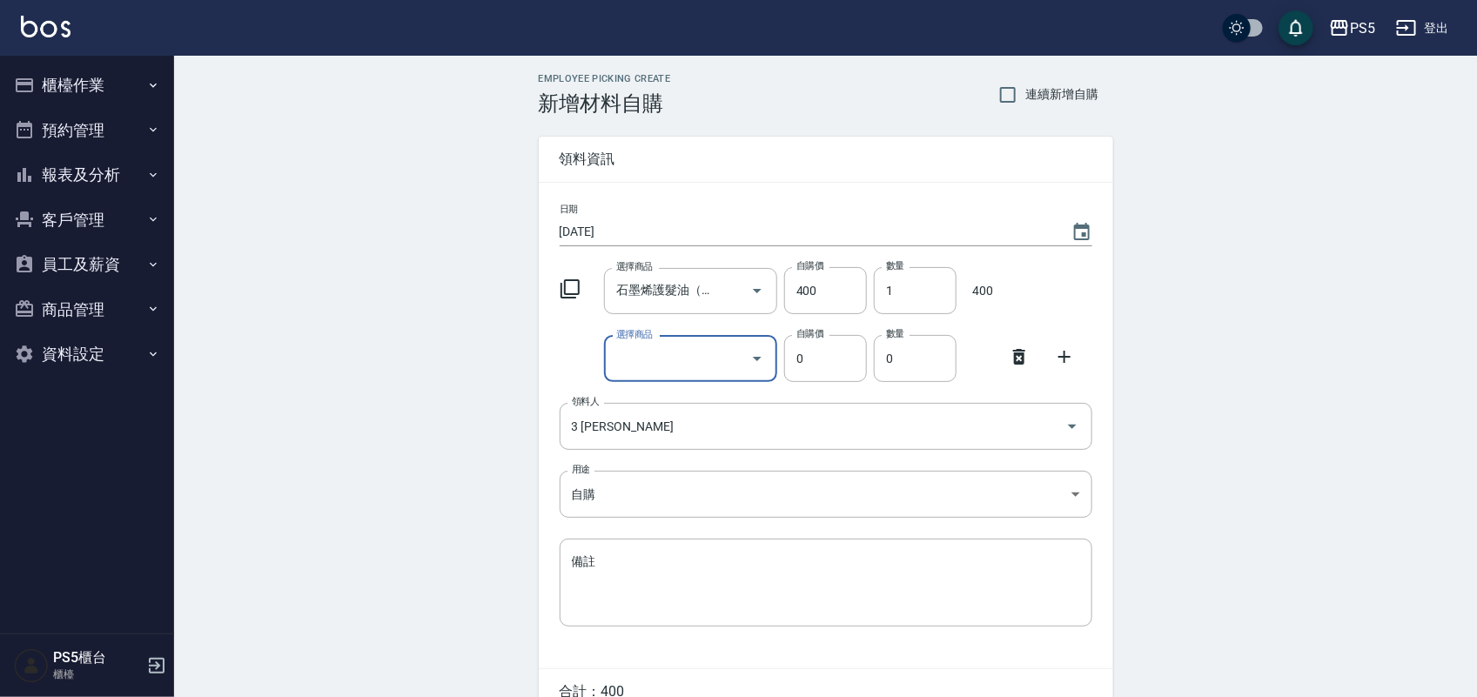
type input "w"
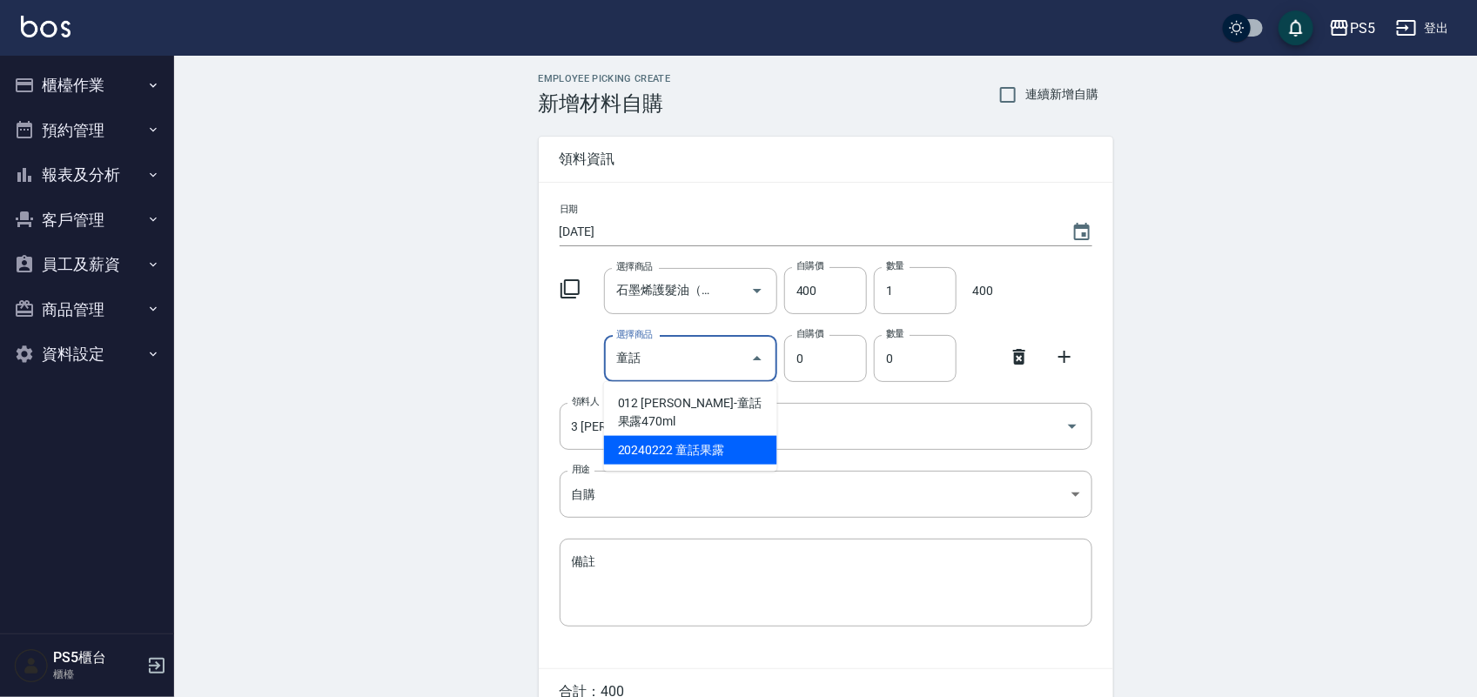
click at [741, 436] on li "20240222 童話果露" at bounding box center [690, 450] width 173 height 29
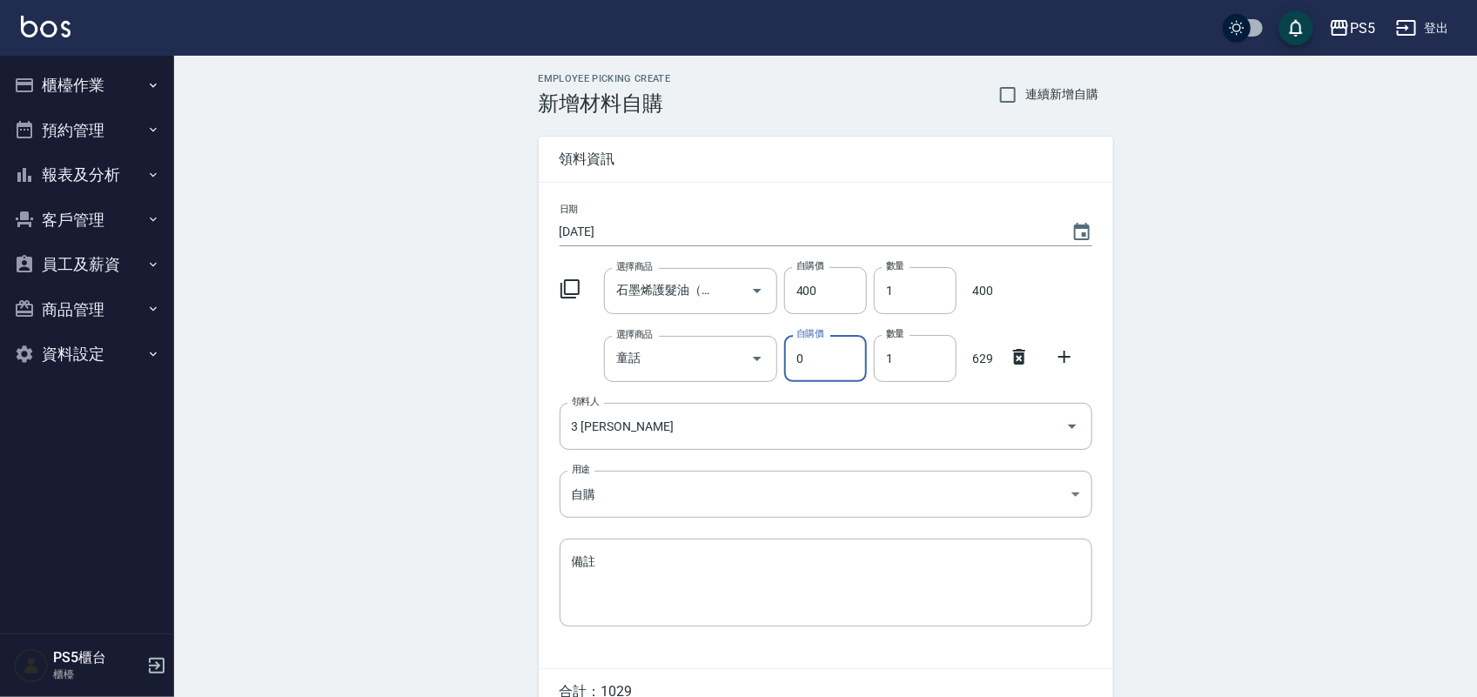
type input "童話果露"
type input "629"
type input "1"
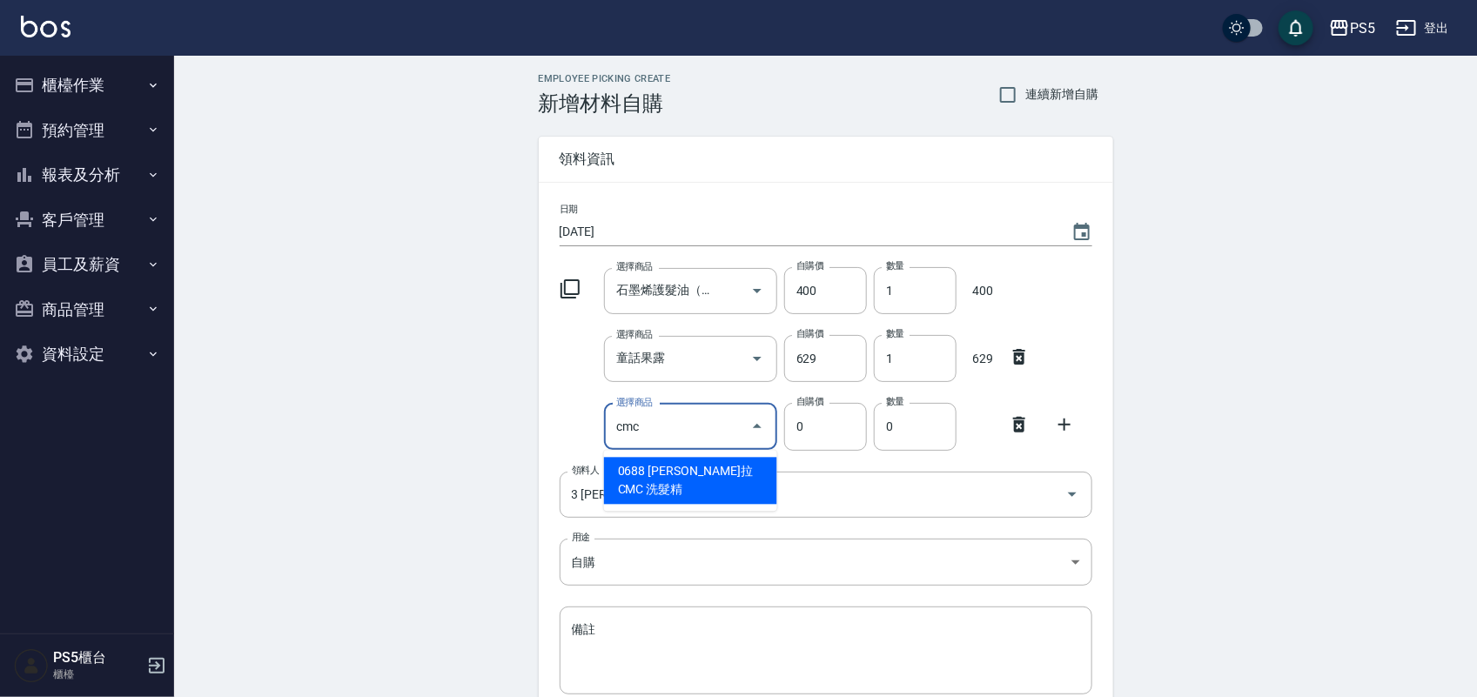
click at [742, 459] on li "0688 [PERSON_NAME]拉 CMC 洗髮精" at bounding box center [690, 481] width 173 height 47
type input "[PERSON_NAME]拉 CMC 洗髮精"
type input "416"
type input "1"
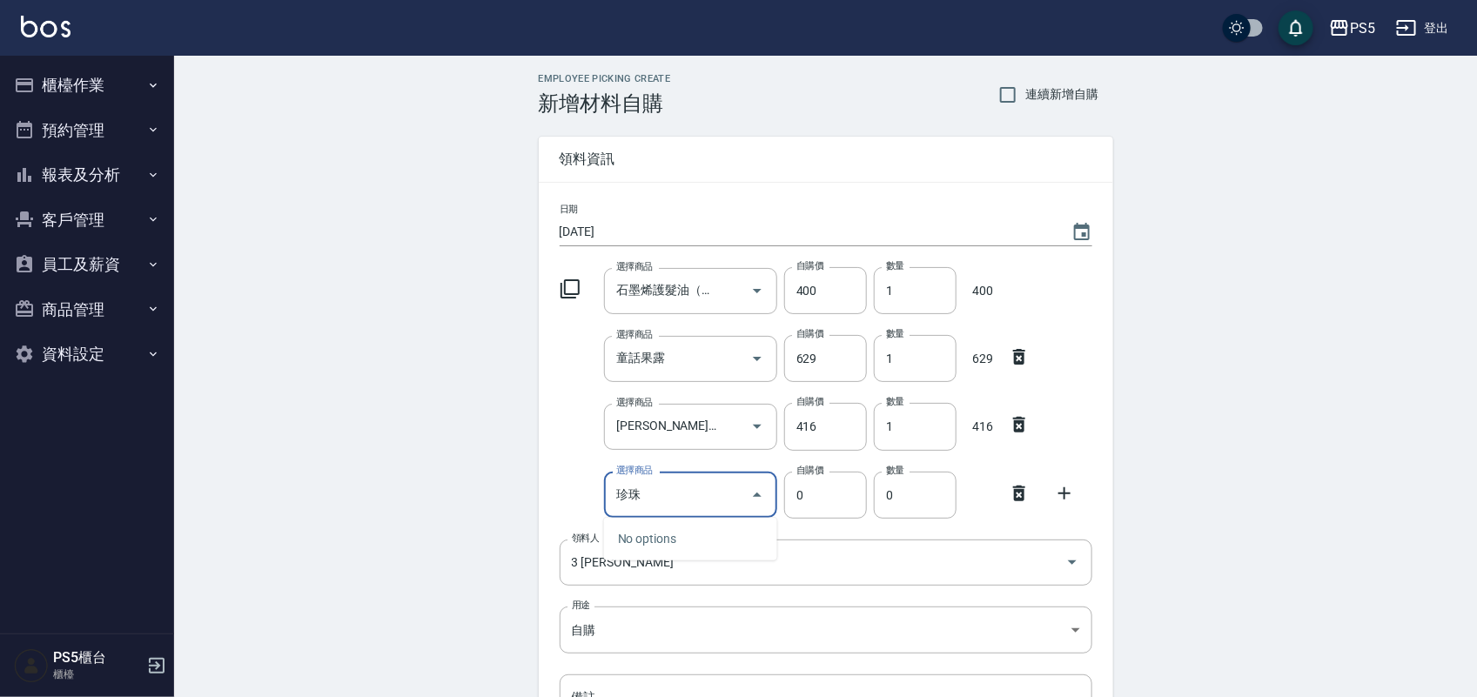
type input "[PERSON_NAME]"
click at [710, 528] on li "11112 髮香水" at bounding box center [690, 539] width 173 height 29
type input "髮香水"
type input "300"
type input "1"
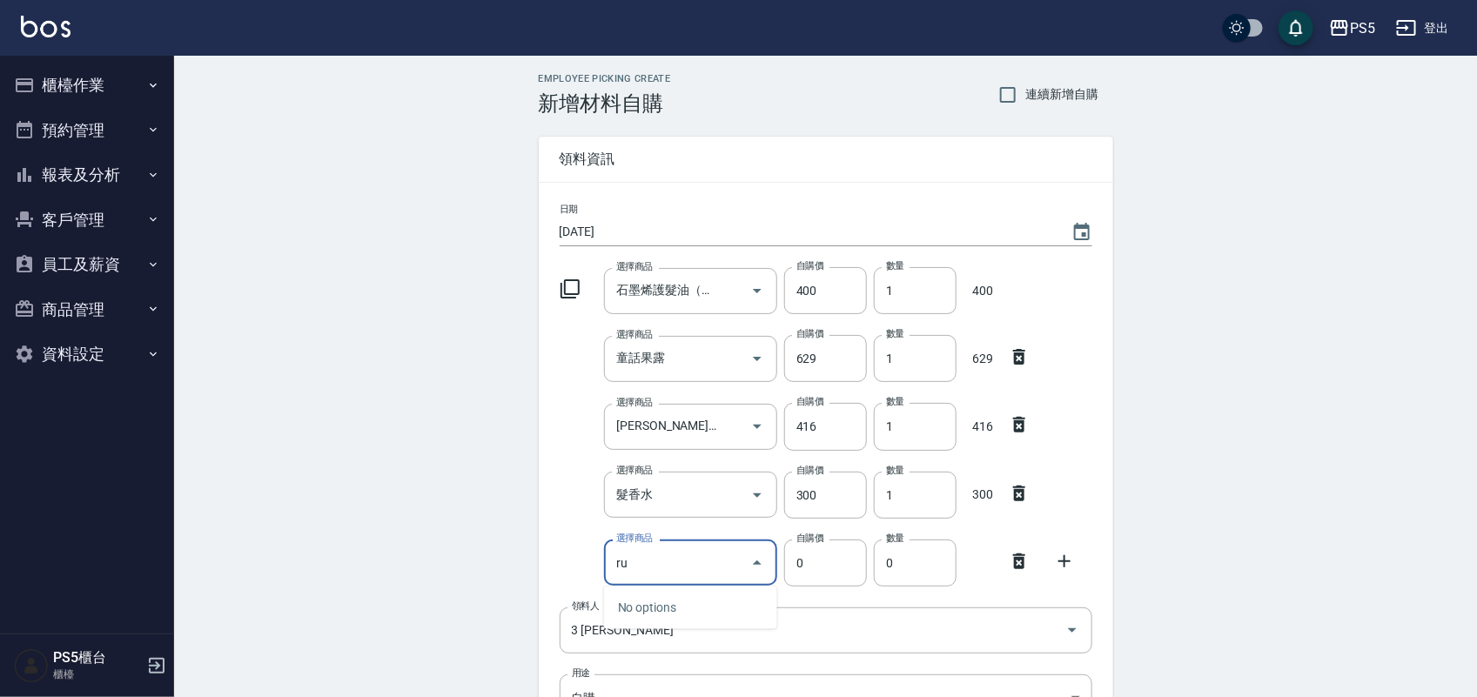
type input "r"
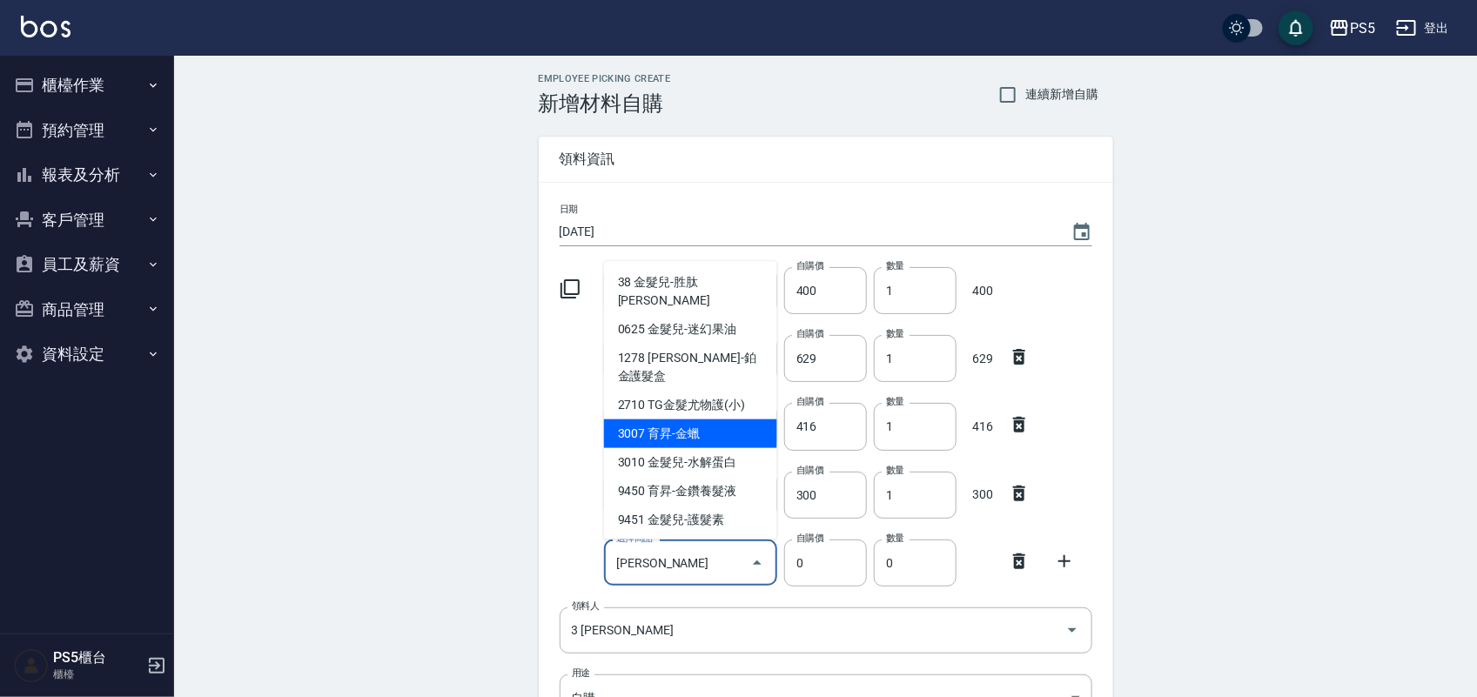
click at [710, 419] on li "3007 育昇-金蠟" at bounding box center [690, 433] width 173 height 29
type input "育昇-金蠟"
type input "110"
type input "1"
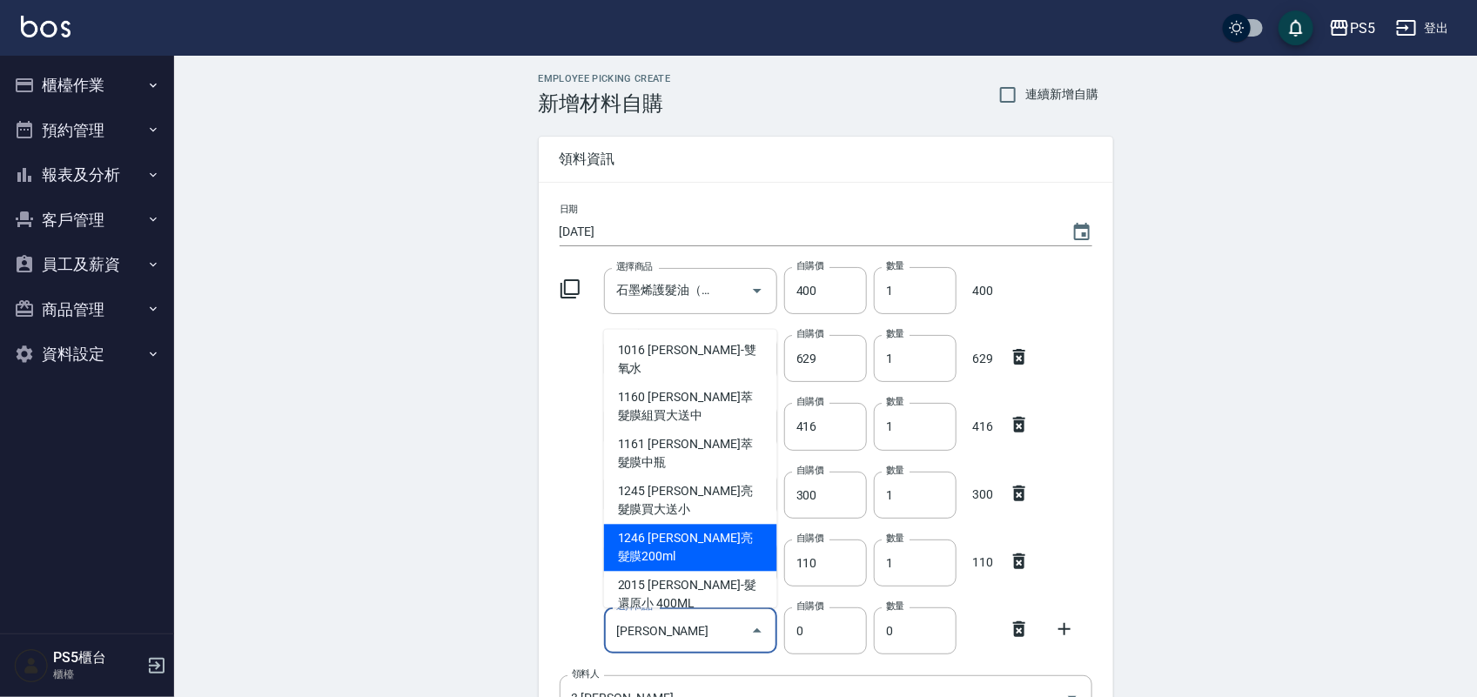
type input "[PERSON_NAME]-染膏"
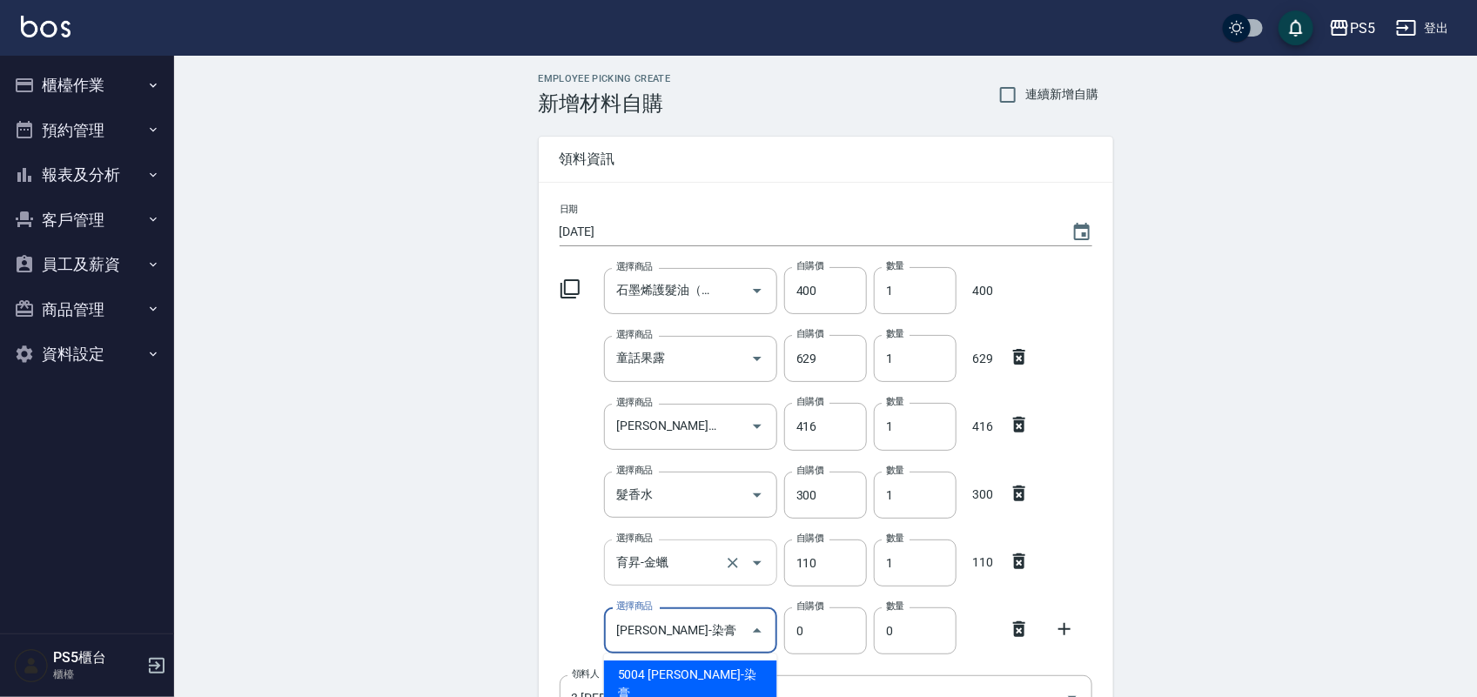
type input "110"
type input "1"
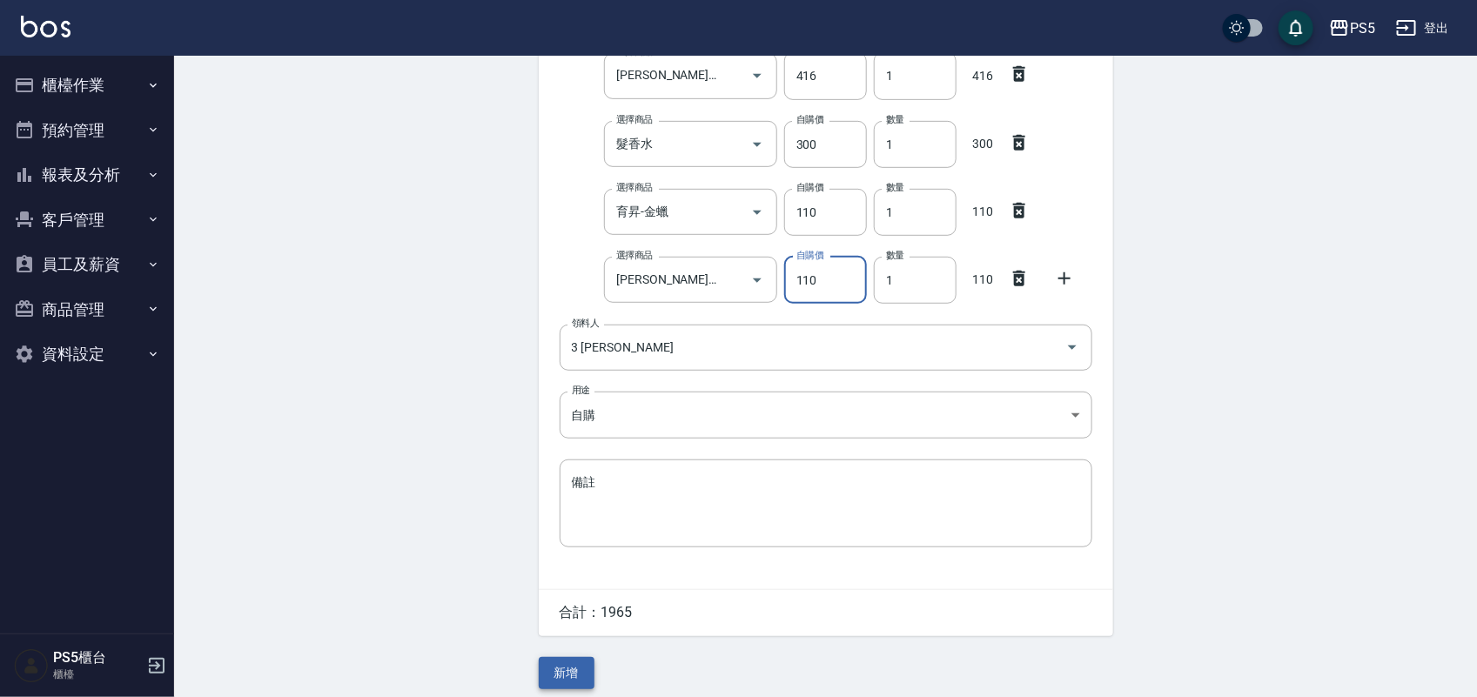
scroll to position [362, 0]
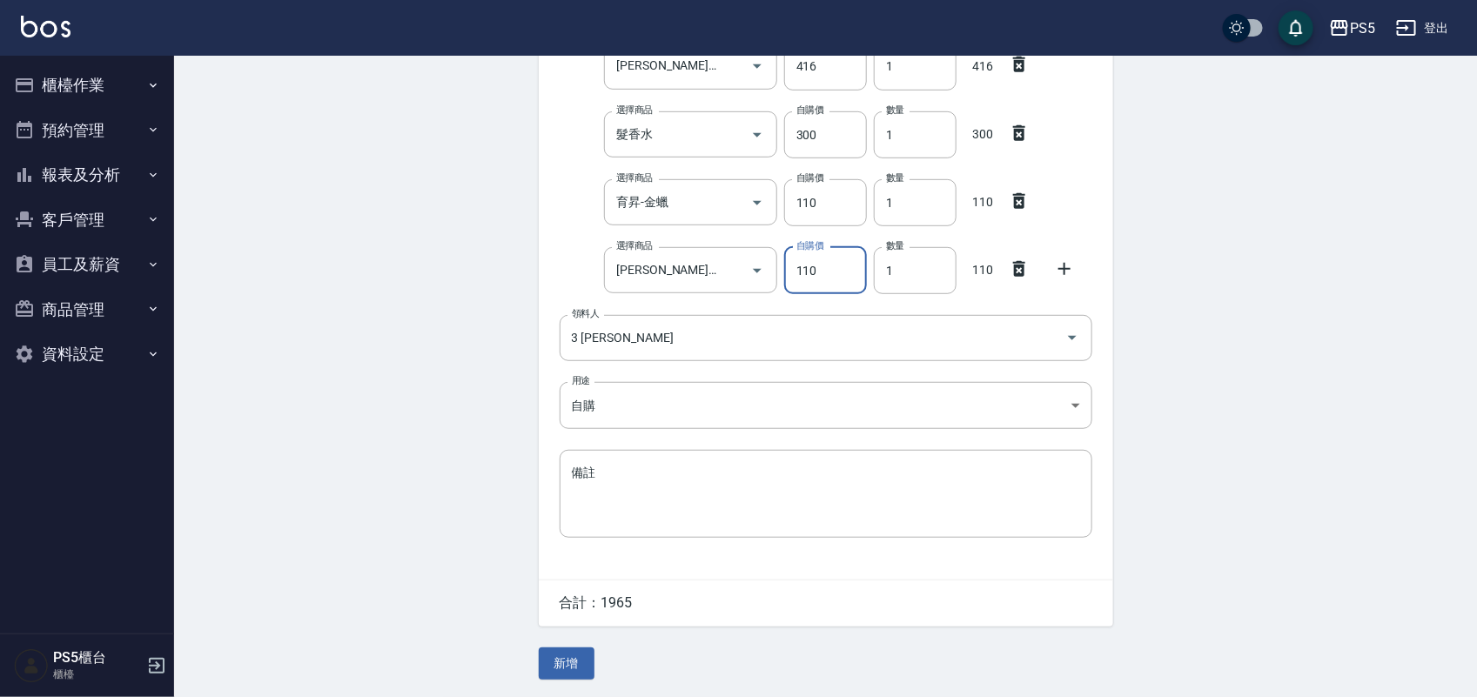
click at [558, 642] on div "Employee Picking Create 新增材料自購 連續新增自購 領料資訊 日期 [DATE] 選擇商品 石墨烯護髮油（小） 選擇商品 自購價 40…" at bounding box center [825, 196] width 609 height 1002
